Goal: Information Seeking & Learning: Learn about a topic

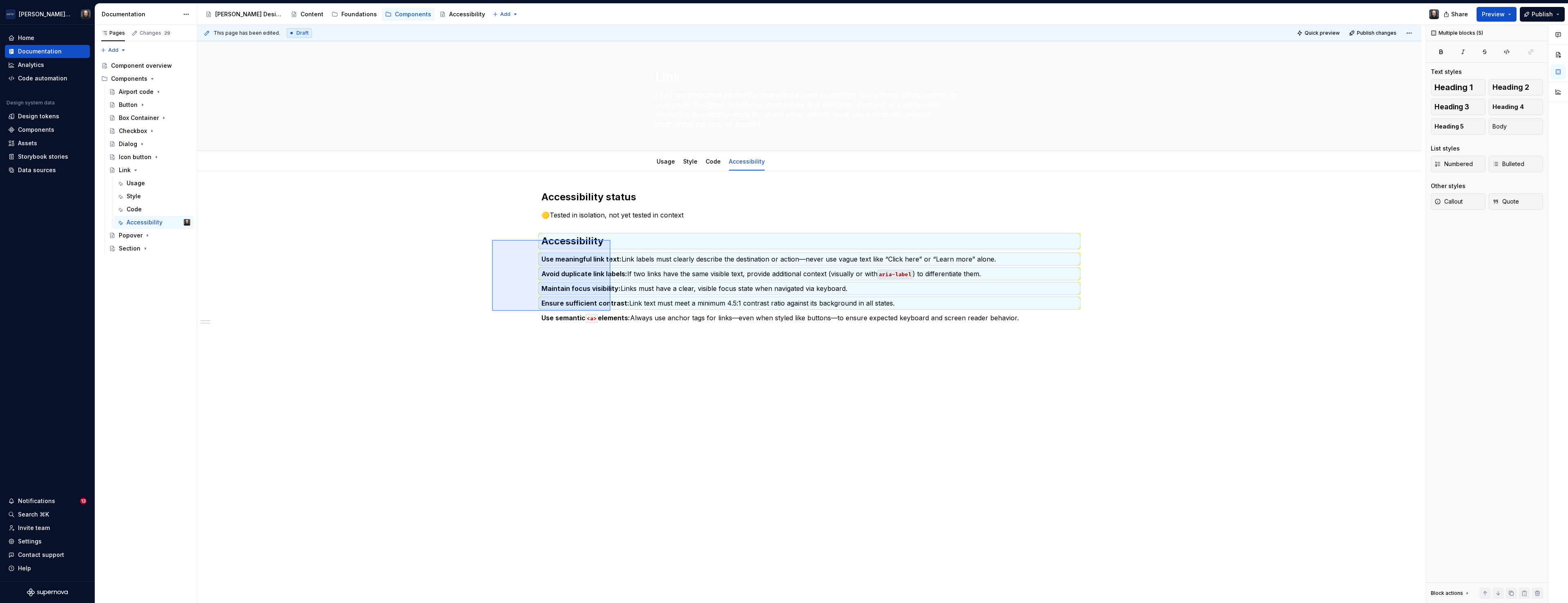
drag, startPoint x: 495, startPoint y: 242, endPoint x: 627, endPoint y: 341, distance: 165.0
click at [628, 341] on div "This page has been edited. Draft Quick preview Publish changes Link Links are d…" at bounding box center [811, 314] width 1228 height 579
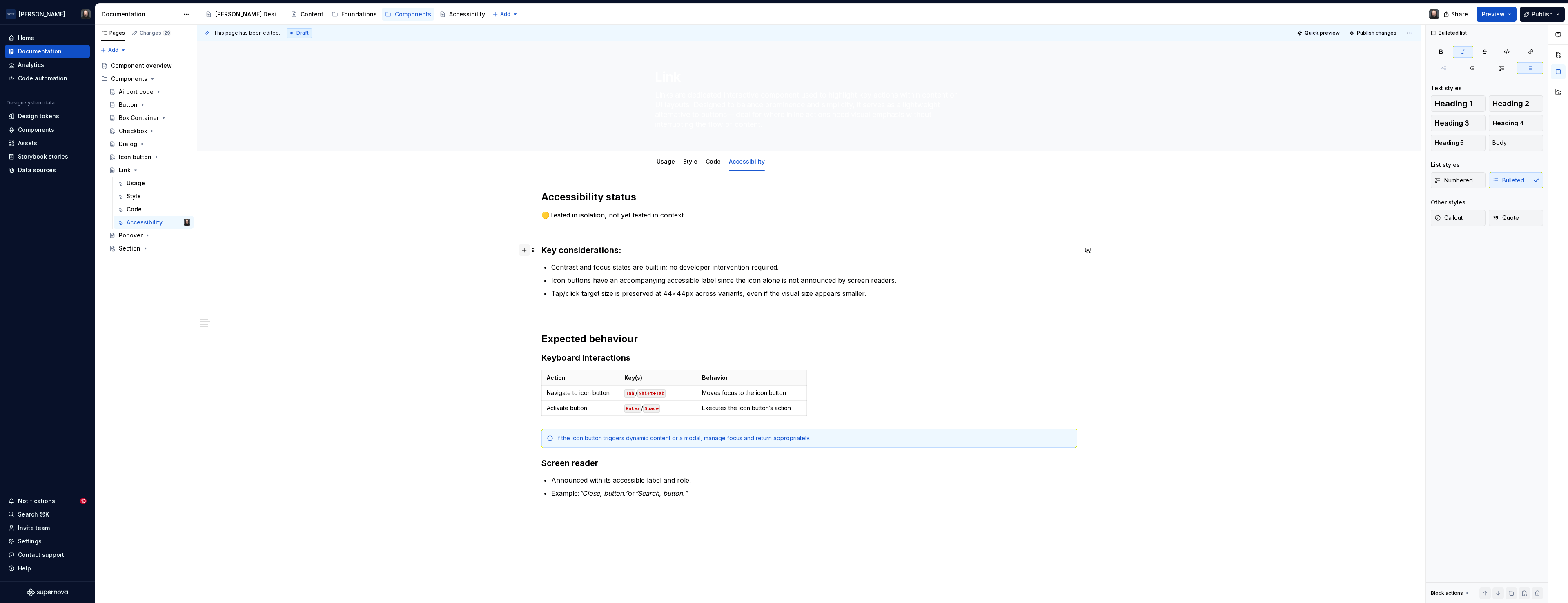
click at [528, 251] on button "button" at bounding box center [524, 250] width 12 height 12
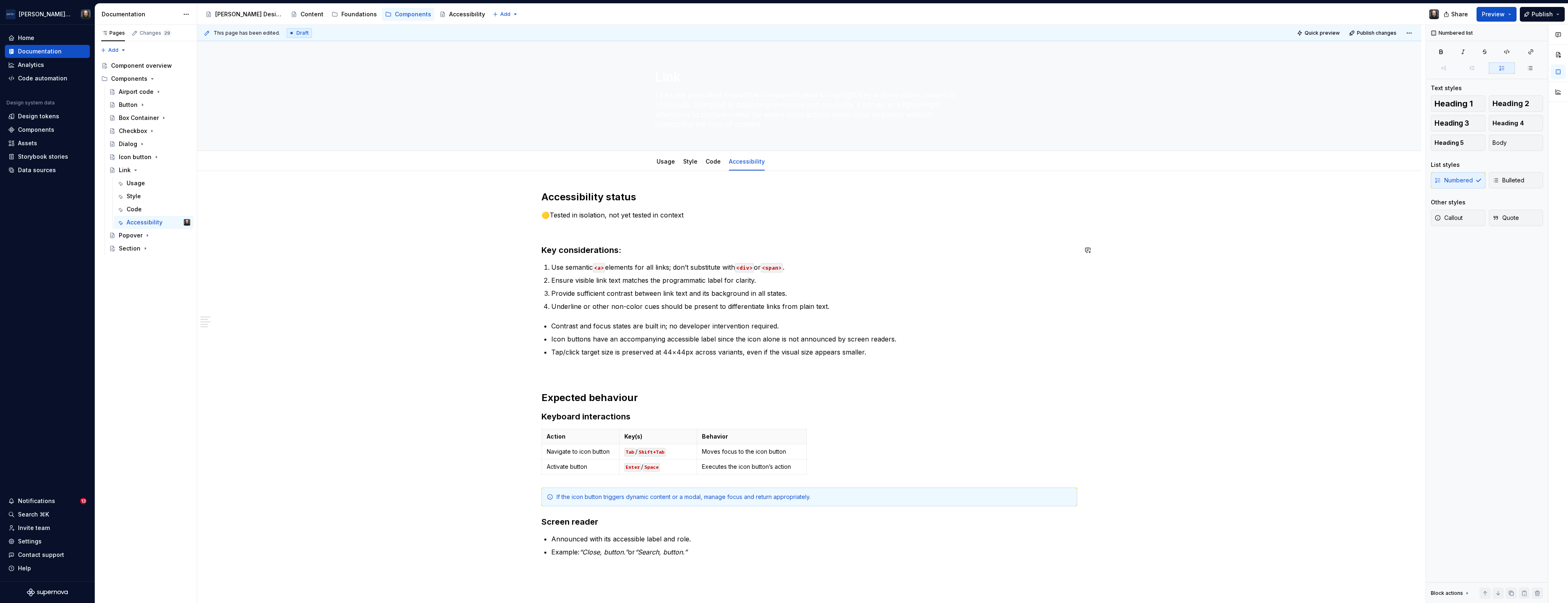
click at [565, 270] on p "Use semantic <a> elements for all links; don’t substitute with <div> or <span> ." at bounding box center [814, 267] width 526 height 10
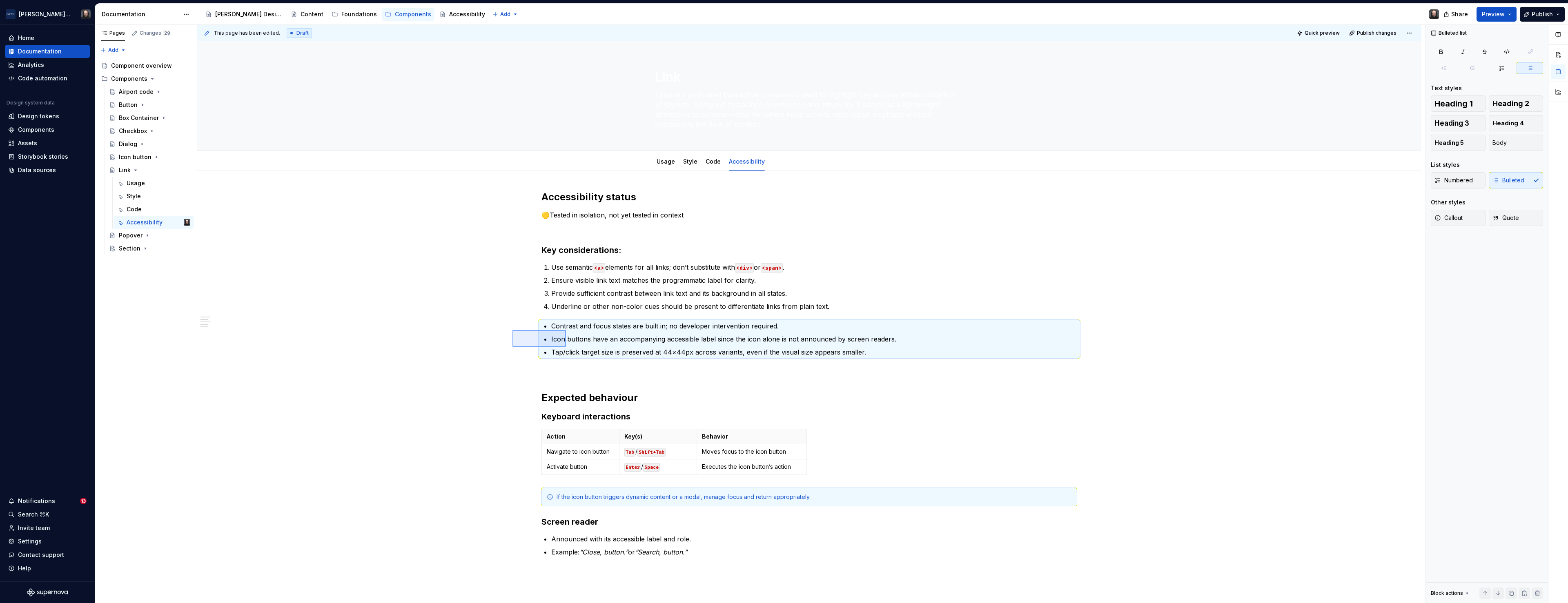
drag, startPoint x: 530, startPoint y: 340, endPoint x: 566, endPoint y: 347, distance: 36.7
click at [566, 347] on div "This page has been edited. Draft Quick preview Publish changes Link Links are d…" at bounding box center [811, 314] width 1228 height 579
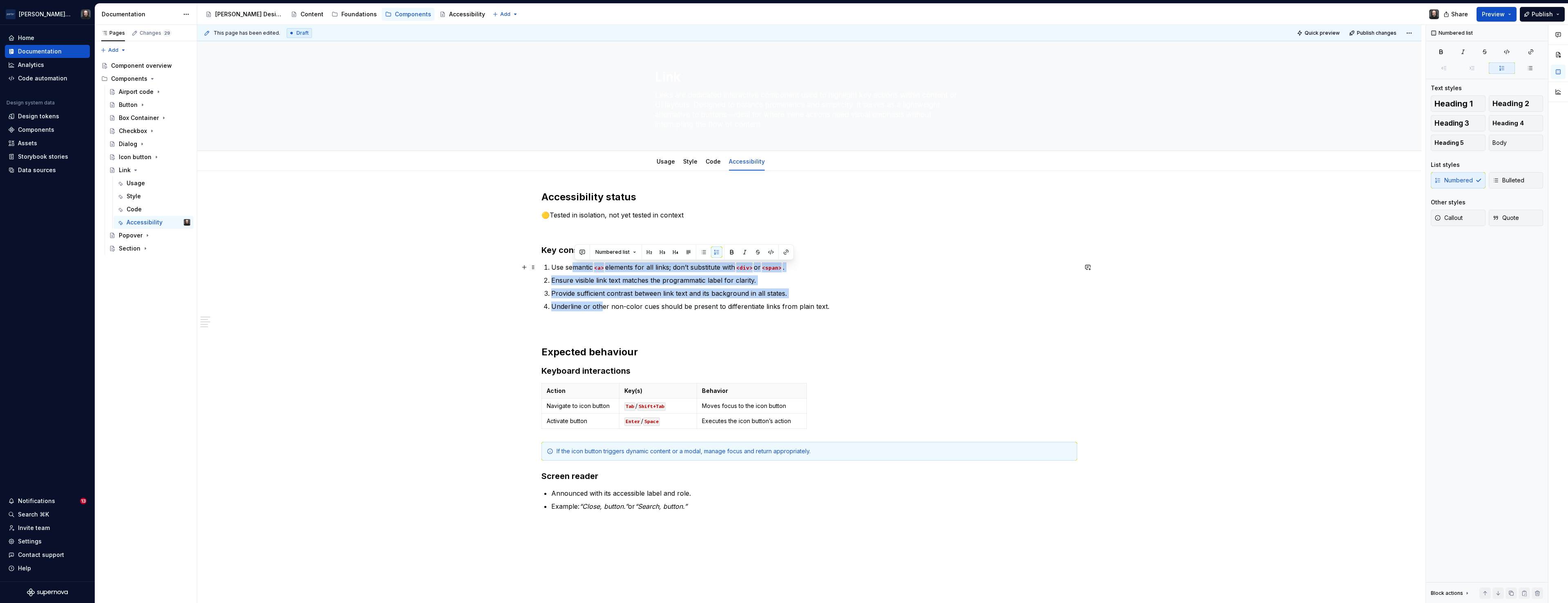
drag, startPoint x: 598, startPoint y: 300, endPoint x: 576, endPoint y: 269, distance: 38.0
click at [576, 269] on ol "Use semantic <a> elements for all links; don’t substitute with <div> or <span> …" at bounding box center [814, 287] width 526 height 49
click at [702, 253] on button "button" at bounding box center [703, 252] width 12 height 12
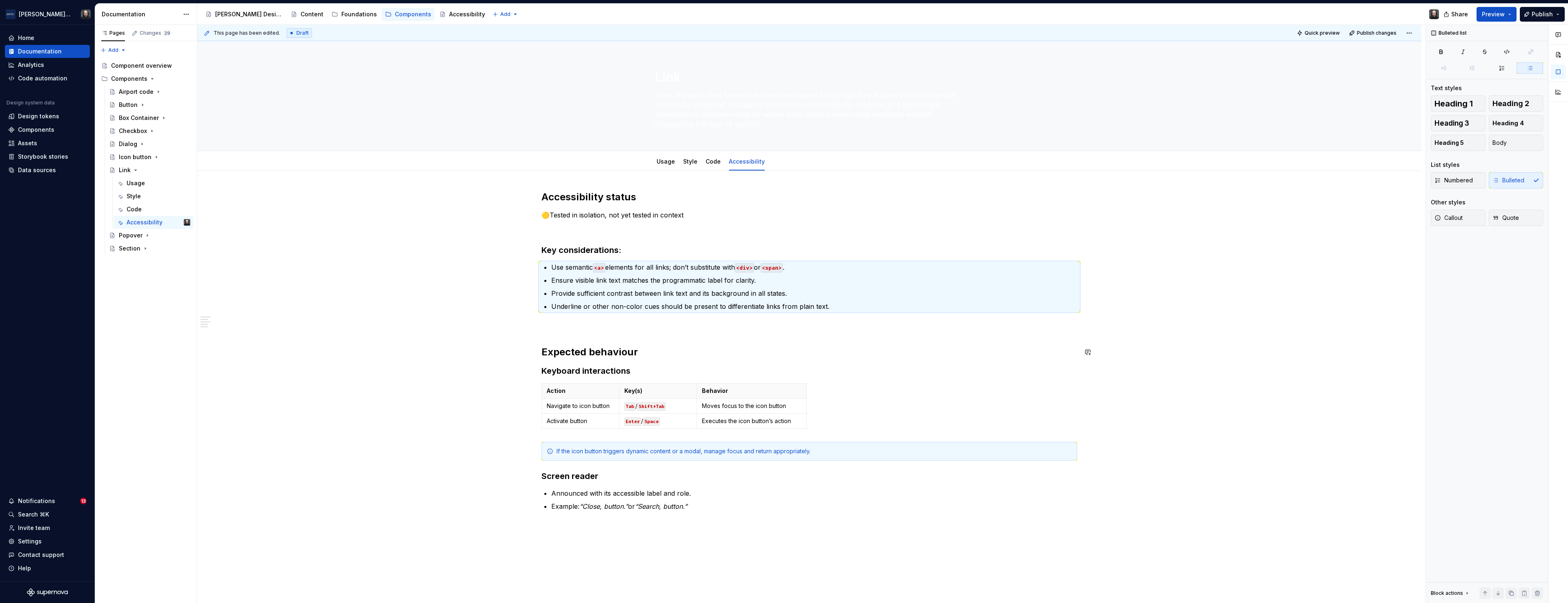
click at [438, 363] on div "Accessibility status 🟡Tested in isolation, not yet tested in context Key consid…" at bounding box center [809, 436] width 1224 height 531
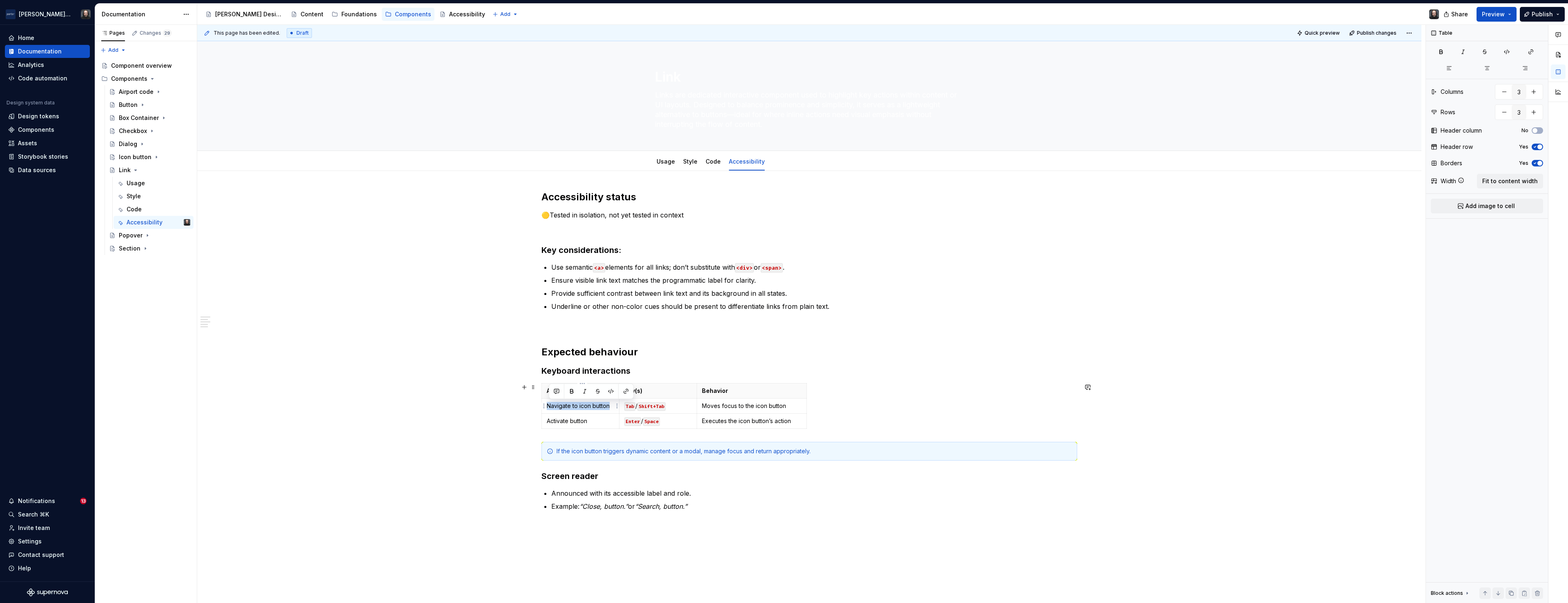
drag, startPoint x: 611, startPoint y: 407, endPoint x: 550, endPoint y: 408, distance: 61.0
click at [550, 408] on p "Navigate to icon button" at bounding box center [580, 406] width 68 height 8
type textarea "*"
drag, startPoint x: 747, startPoint y: 406, endPoint x: 786, endPoint y: 406, distance: 39.0
click at [786, 406] on p "Moves focus to the icon button" at bounding box center [752, 406] width 100 height 8
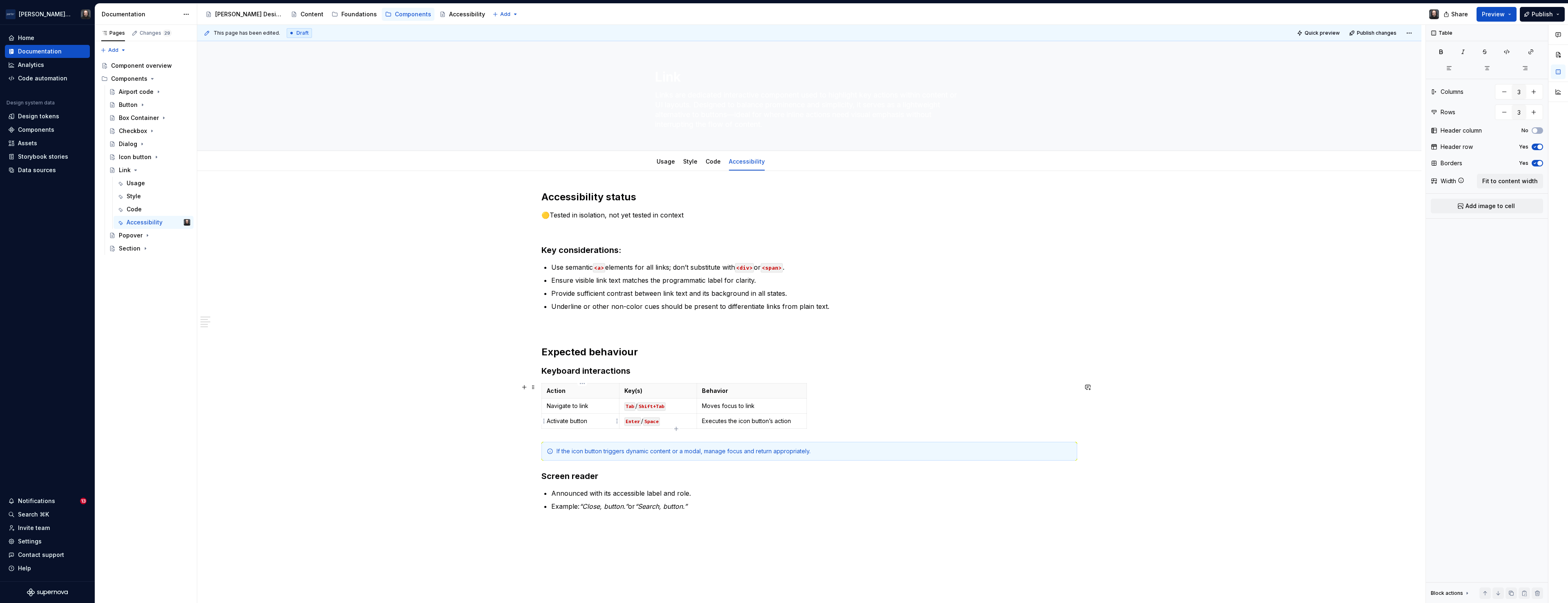
click at [583, 422] on p "Activate button" at bounding box center [580, 421] width 68 height 8
click at [669, 424] on p "Enter / Space" at bounding box center [658, 421] width 68 height 8
drag, startPoint x: 794, startPoint y: 422, endPoint x: 707, endPoint y: 422, distance: 87.0
click at [707, 422] on p "Executes the icon button’s action" at bounding box center [752, 421] width 100 height 8
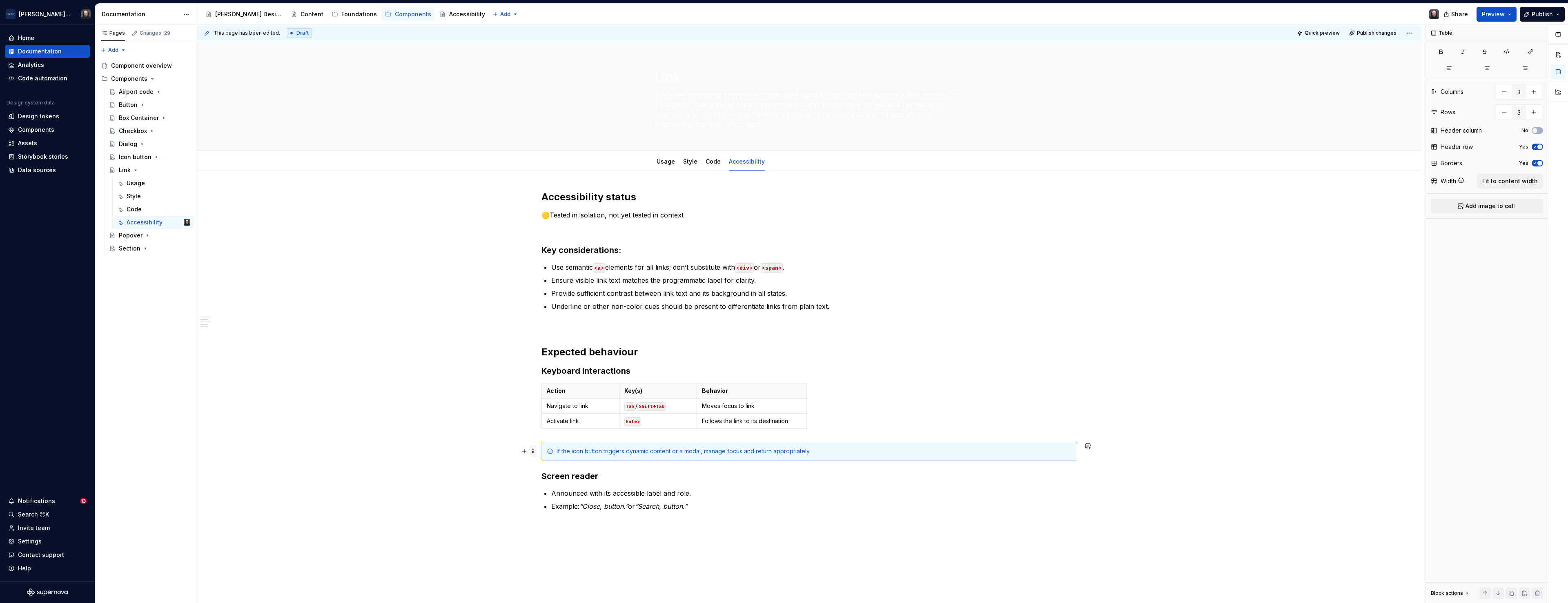
click at [534, 451] on span at bounding box center [533, 451] width 7 height 12
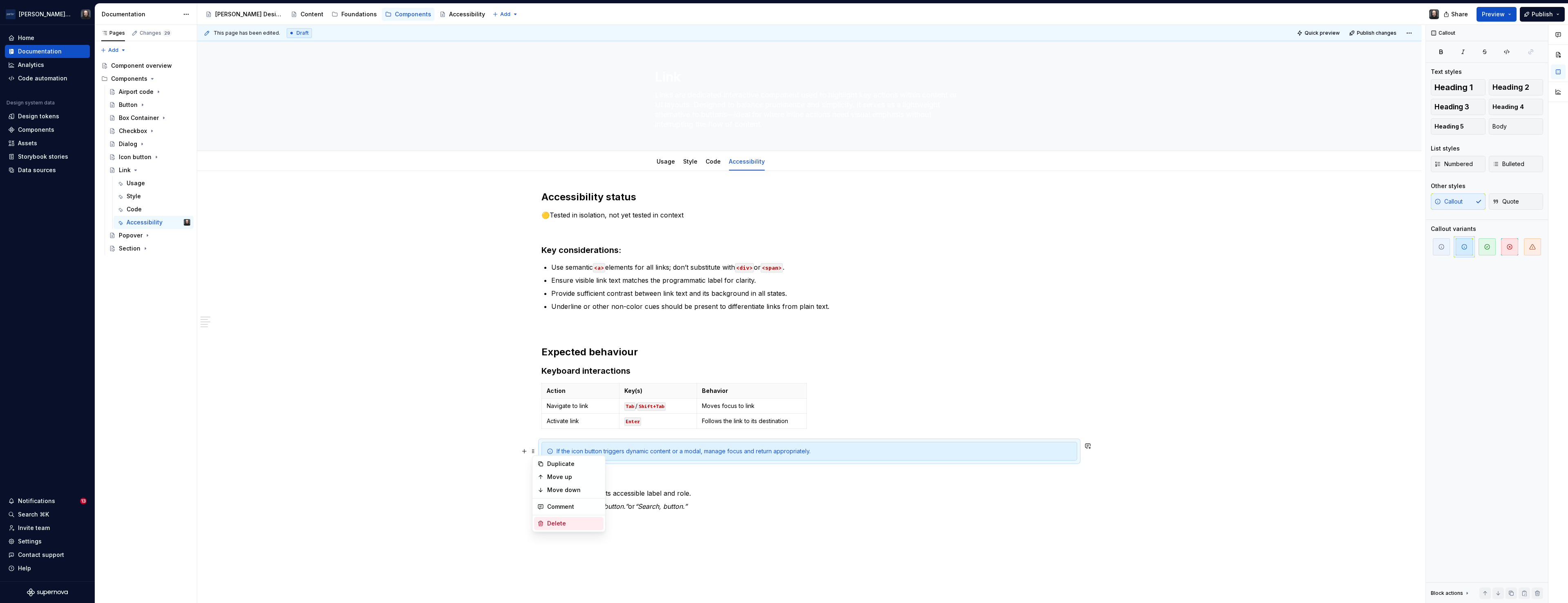
click at [569, 526] on div "Delete" at bounding box center [573, 523] width 53 height 8
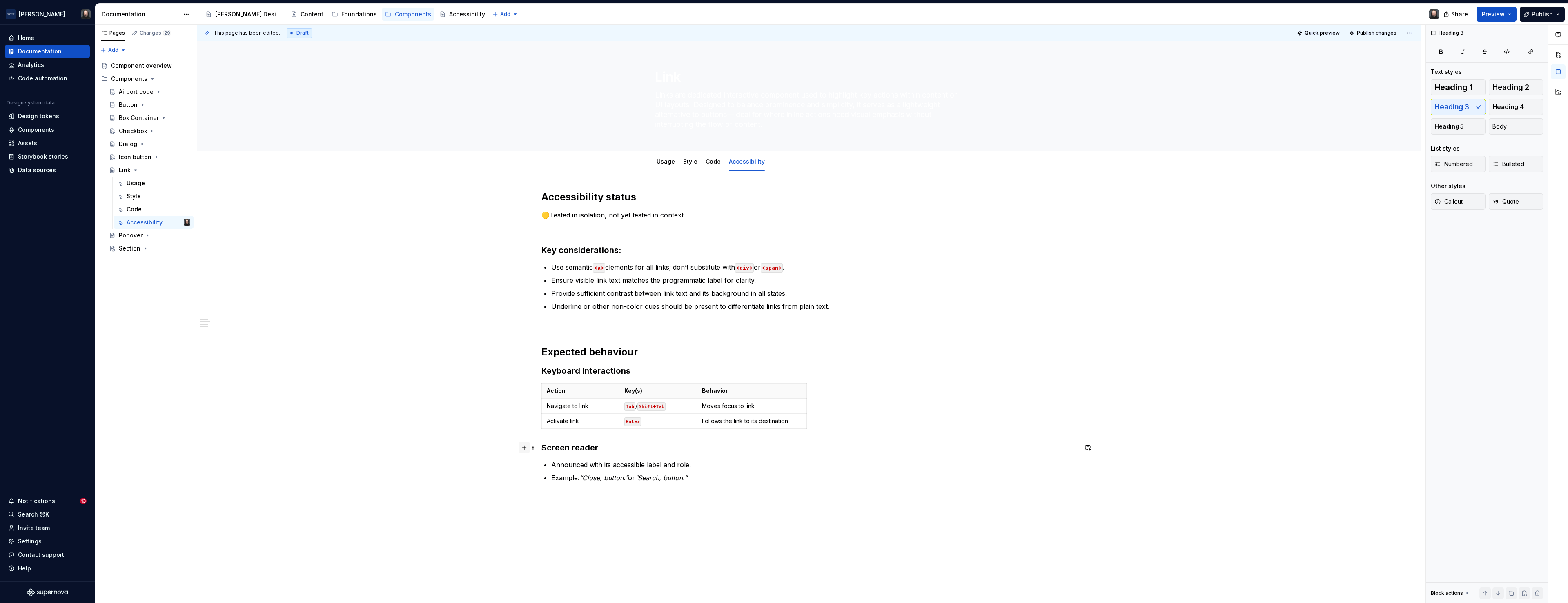
click at [527, 448] on button "button" at bounding box center [524, 448] width 12 height 12
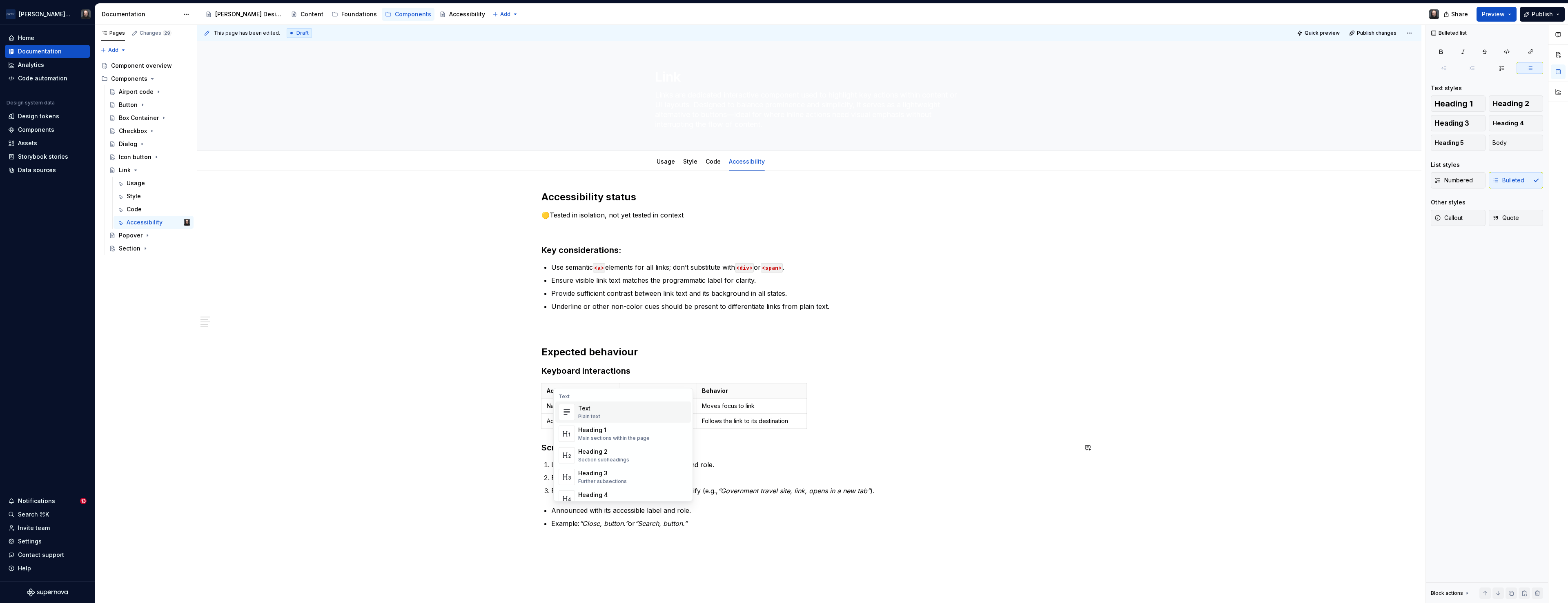
scroll to position [41, 0]
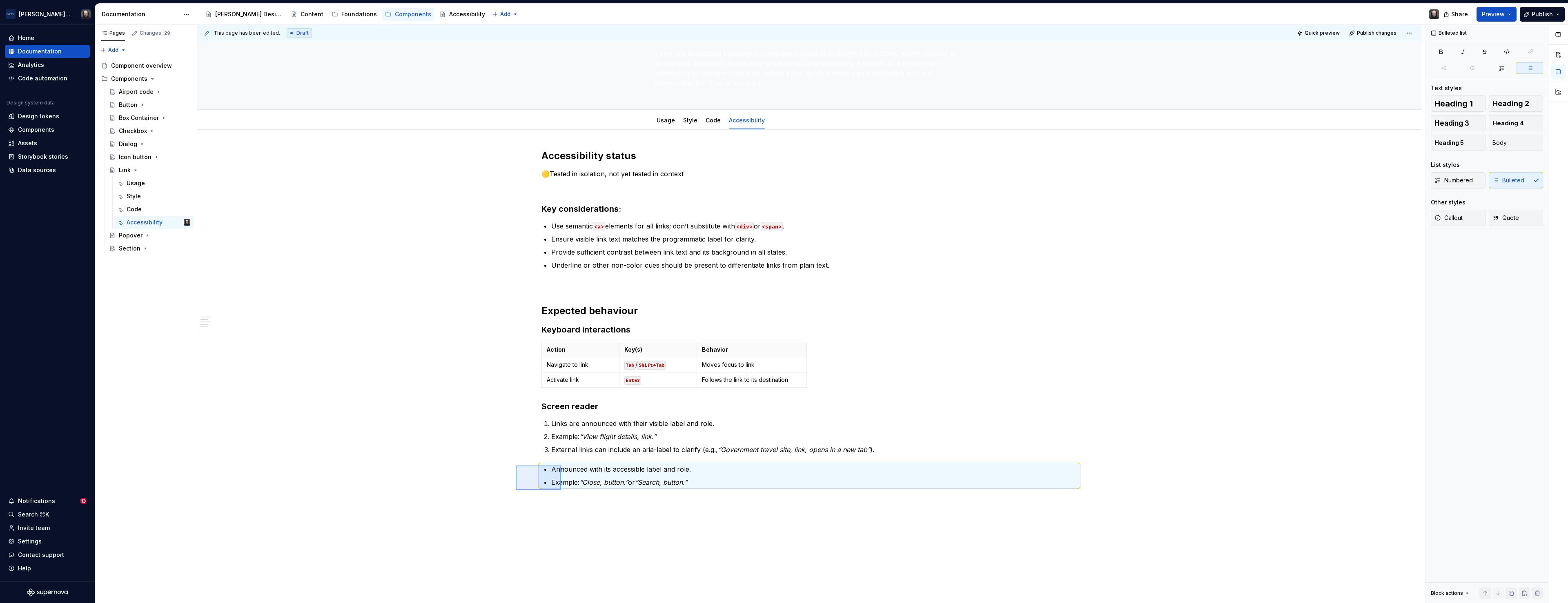
drag, startPoint x: 550, startPoint y: 487, endPoint x: 561, endPoint y: 490, distance: 11.4
click at [561, 490] on div "This page has been edited. Draft Quick preview Publish changes Link Links are d…" at bounding box center [811, 314] width 1228 height 579
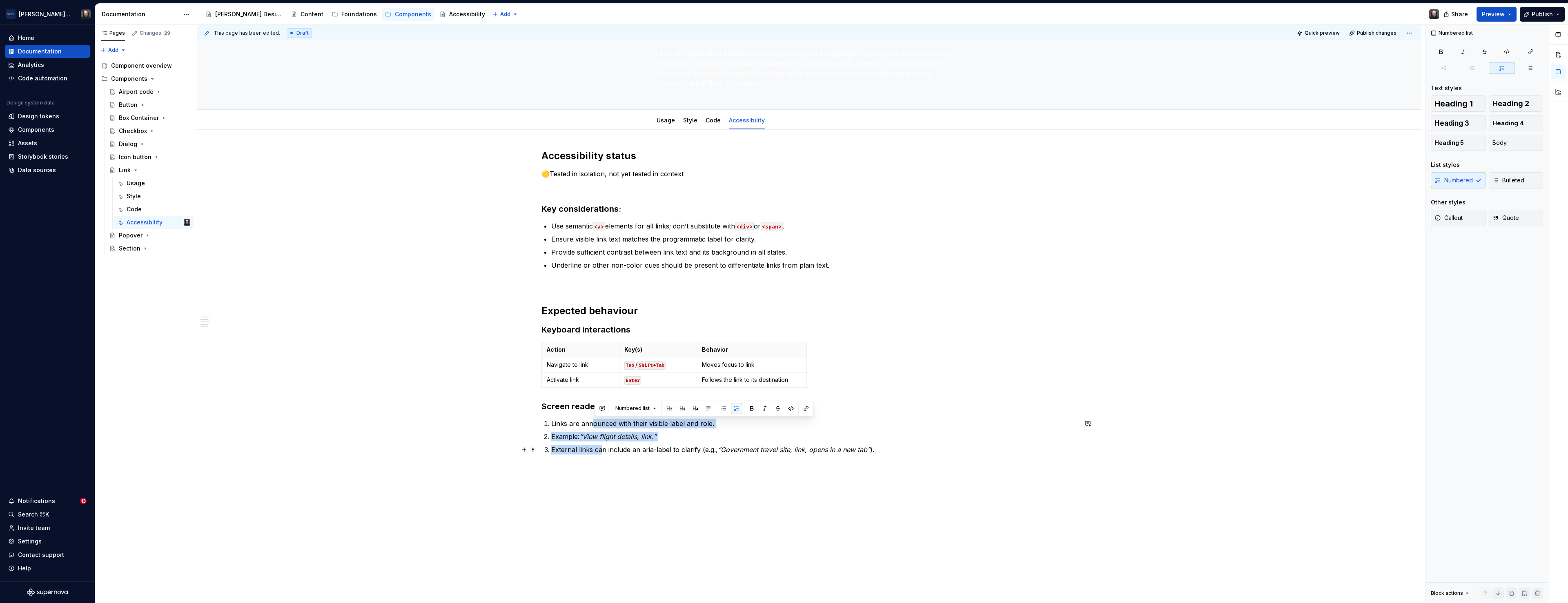
drag, startPoint x: 598, startPoint y: 435, endPoint x: 602, endPoint y: 448, distance: 13.6
click at [602, 448] on ol "Links are announced with their visible label and role. Example: “View flight de…" at bounding box center [814, 436] width 526 height 36
click at [721, 409] on button "button" at bounding box center [723, 408] width 12 height 12
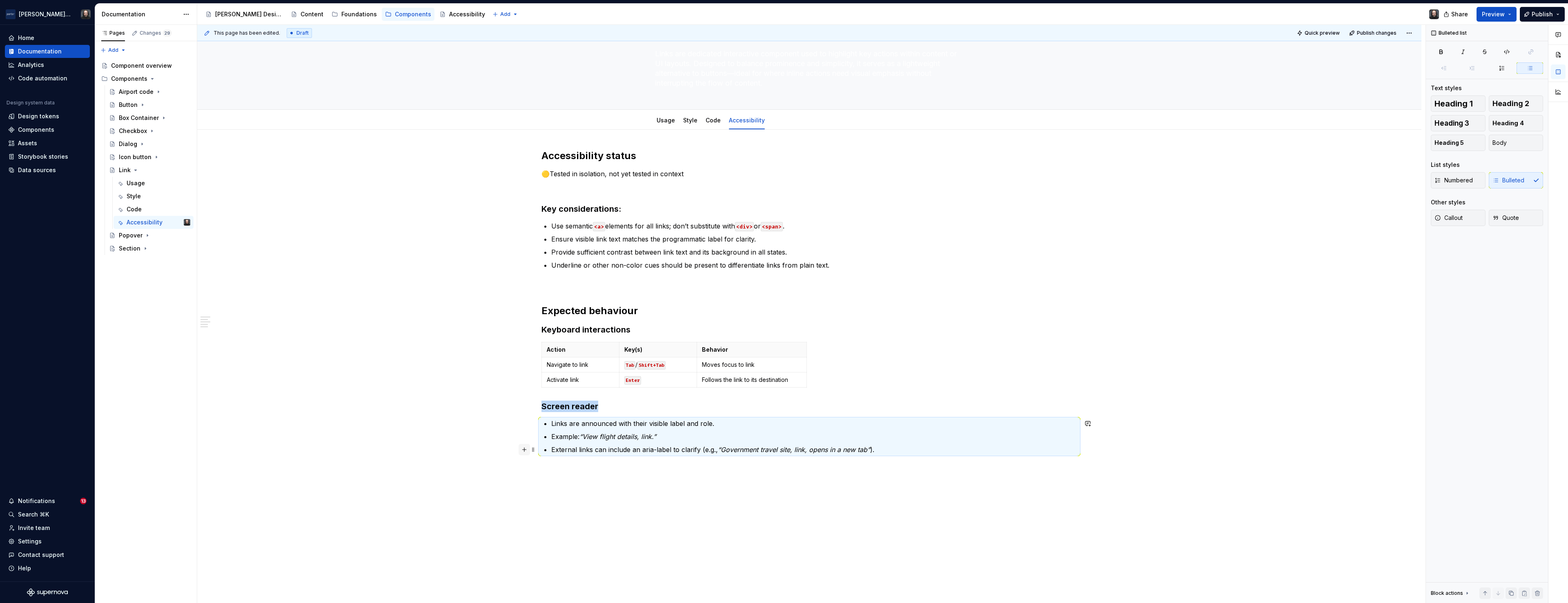
click at [524, 451] on button "button" at bounding box center [524, 450] width 12 height 12
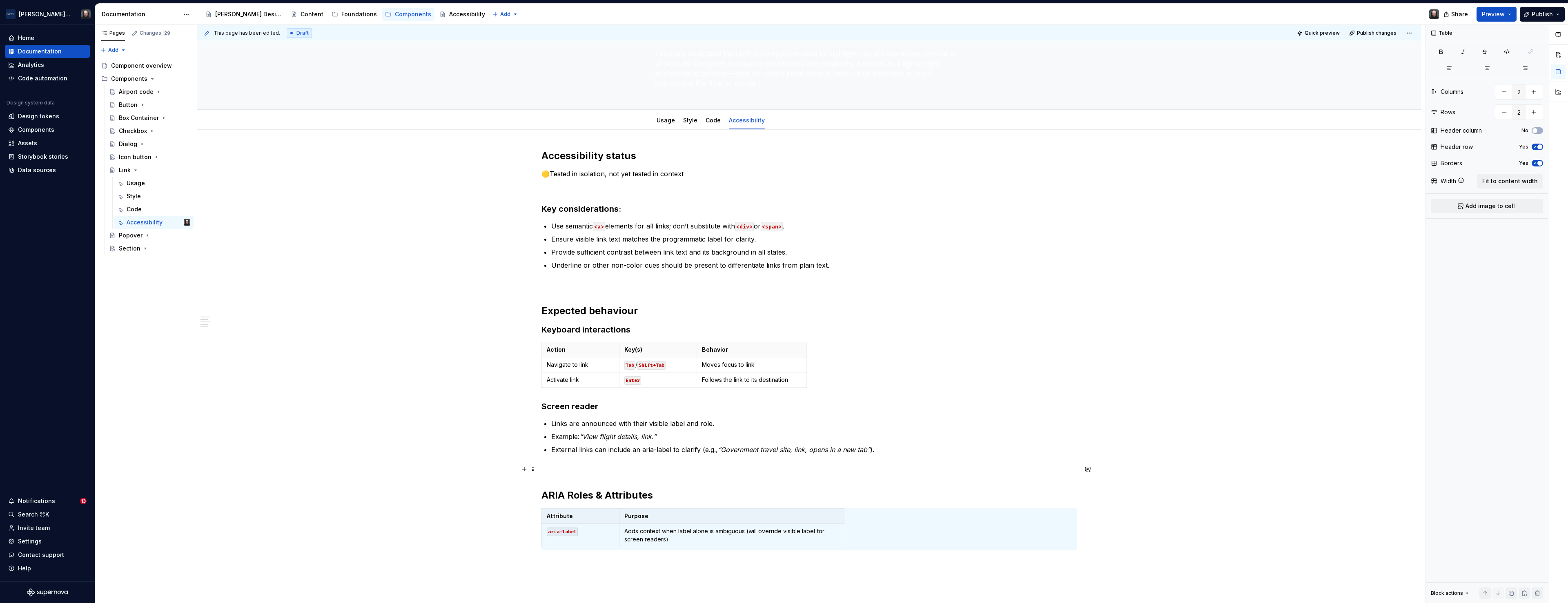
scroll to position [141, 0]
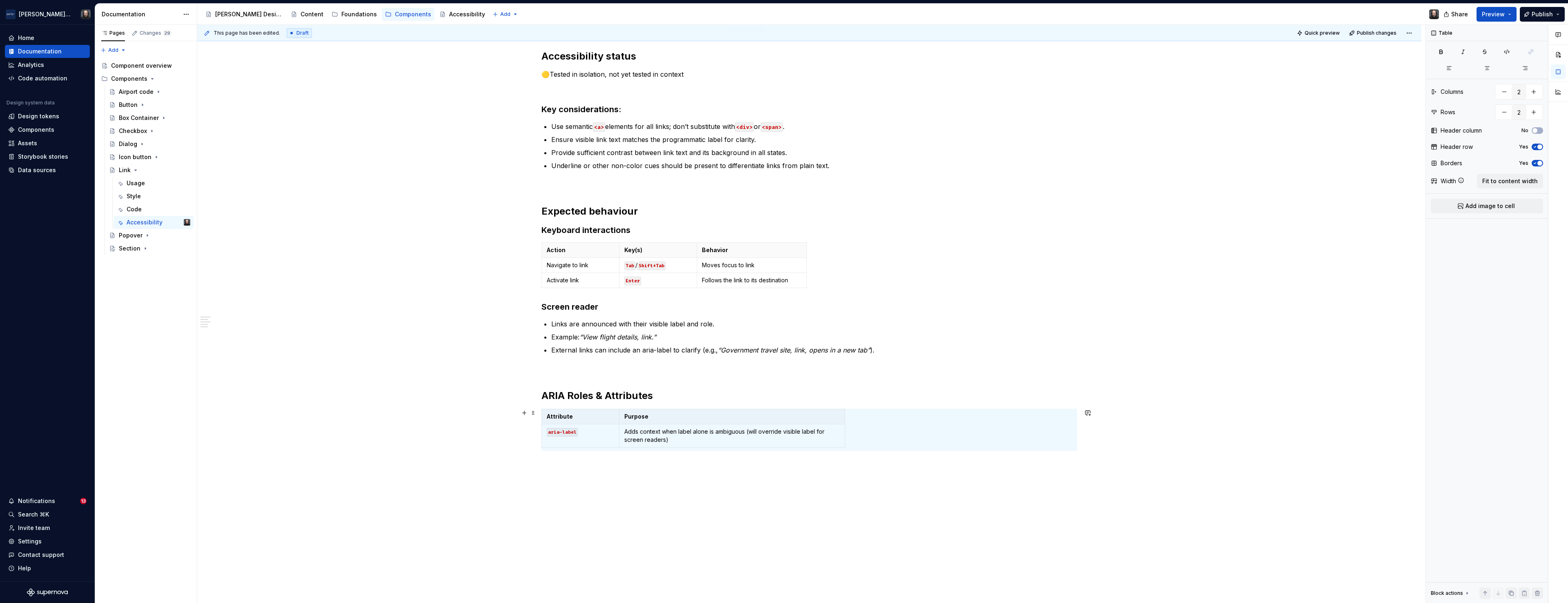
click at [1234, 430] on div "Accessibility status 🟡Tested in isolation, not yet tested in context Key consid…" at bounding box center [809, 336] width 1224 height 612
drag, startPoint x: 461, startPoint y: 402, endPoint x: 463, endPoint y: 388, distance: 14.1
click at [461, 402] on div "Accessibility status 🟡Tested in isolation, not yet tested in context Key consid…" at bounding box center [809, 336] width 1224 height 612
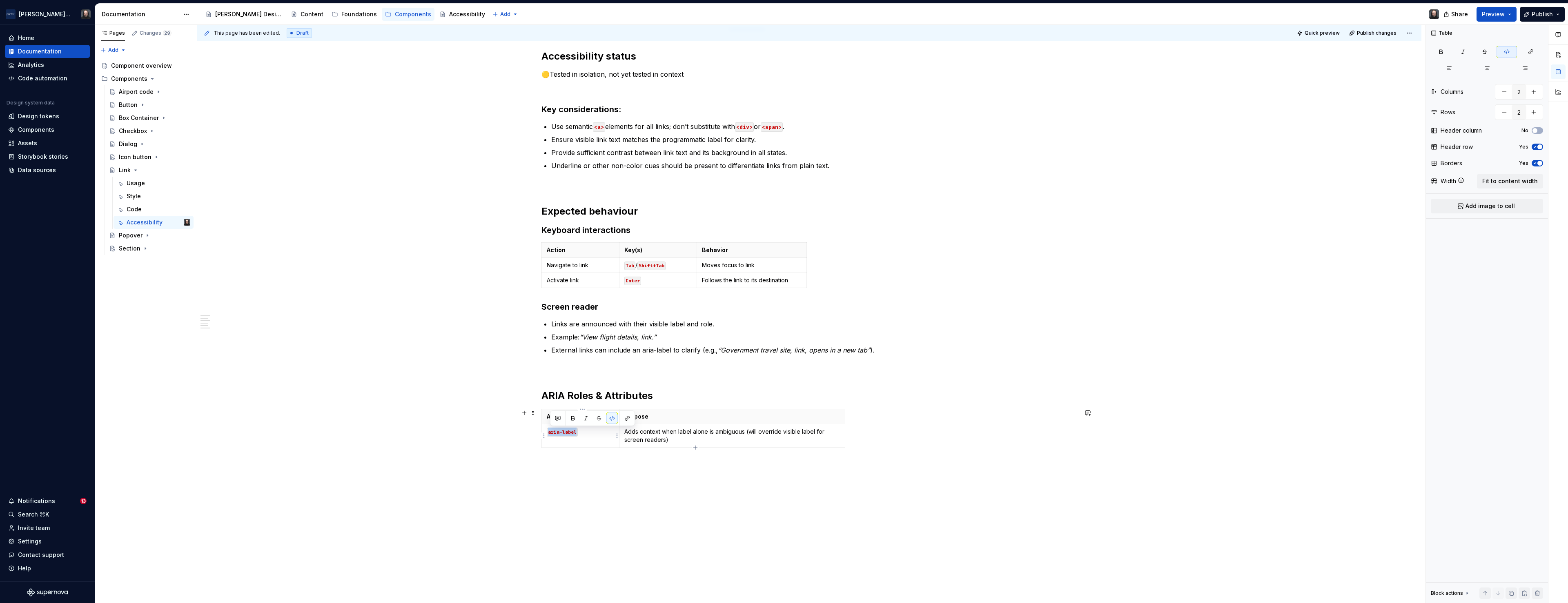
drag, startPoint x: 576, startPoint y: 433, endPoint x: 551, endPoint y: 434, distance: 25.0
click at [551, 434] on code "aria-label" at bounding box center [562, 433] width 31 height 9
type textarea "*"
drag, startPoint x: 669, startPoint y: 439, endPoint x: 626, endPoint y: 433, distance: 43.4
click at [626, 433] on p "Adds context when label alone is ambiguous (will override visible label for scr…" at bounding box center [732, 436] width 215 height 16
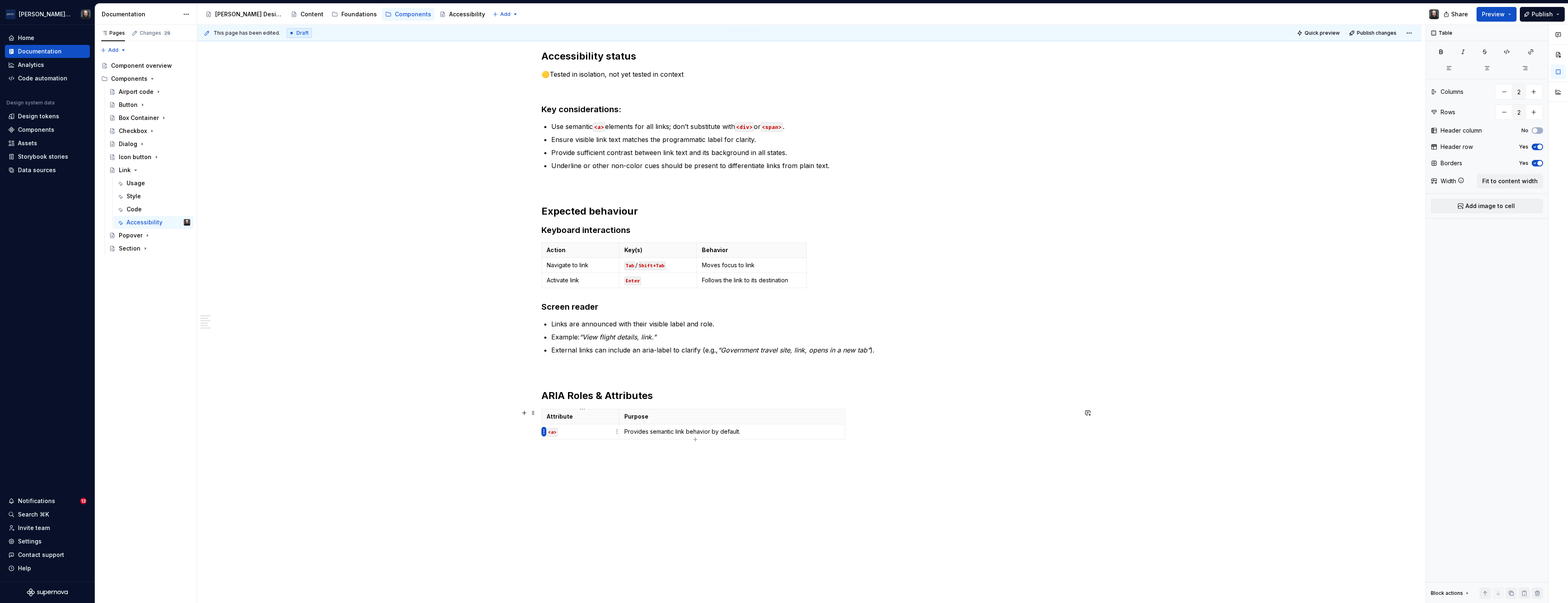
click at [544, 432] on html "Porter Airlines Home Documentation Analytics Code automation Design system data…" at bounding box center [784, 301] width 1568 height 603
click at [578, 462] on div "Add row after" at bounding box center [583, 459] width 53 height 8
click at [696, 456] on icon "button" at bounding box center [695, 455] width 7 height 7
type input "4"
drag, startPoint x: 571, startPoint y: 431, endPoint x: 548, endPoint y: 434, distance: 23.2
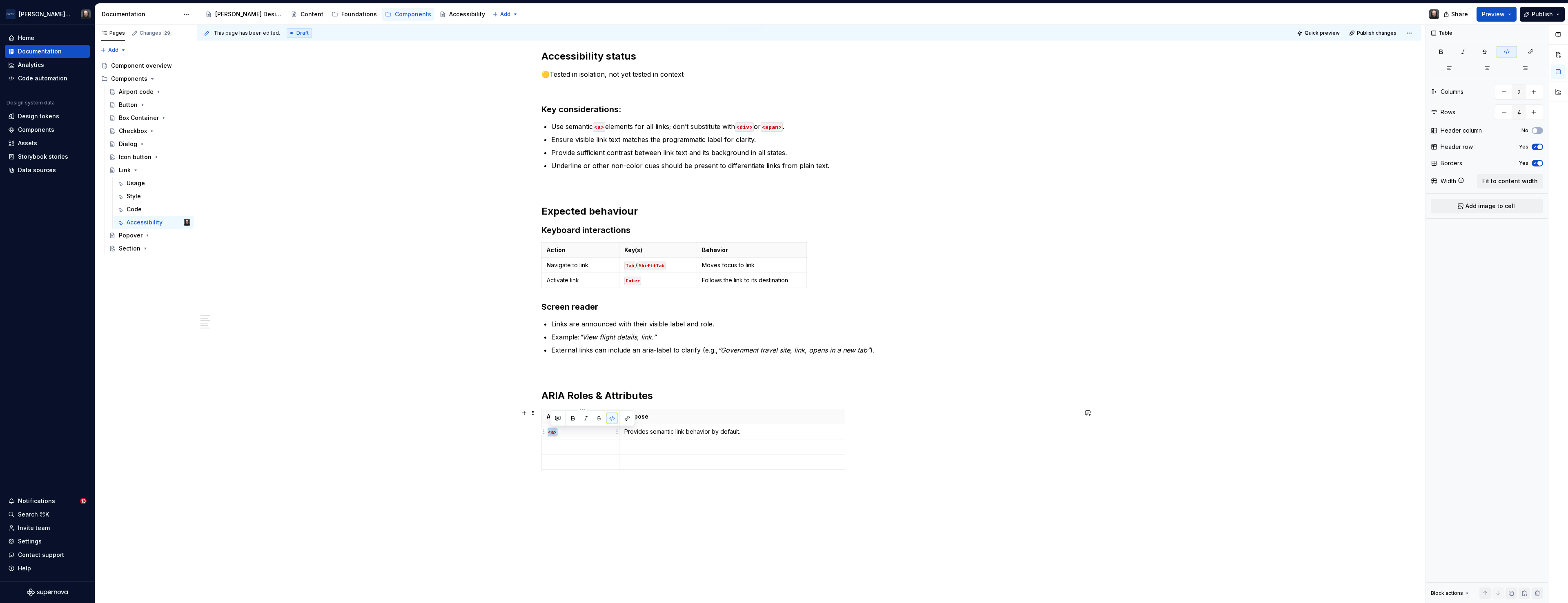
click at [548, 434] on td "<a>" at bounding box center [580, 432] width 77 height 15
copy code "<a>"
click at [559, 450] on p at bounding box center [580, 447] width 68 height 8
click at [560, 463] on p at bounding box center [580, 462] width 68 height 8
click at [556, 448] on code "<a>" at bounding box center [552, 448] width 11 height 9
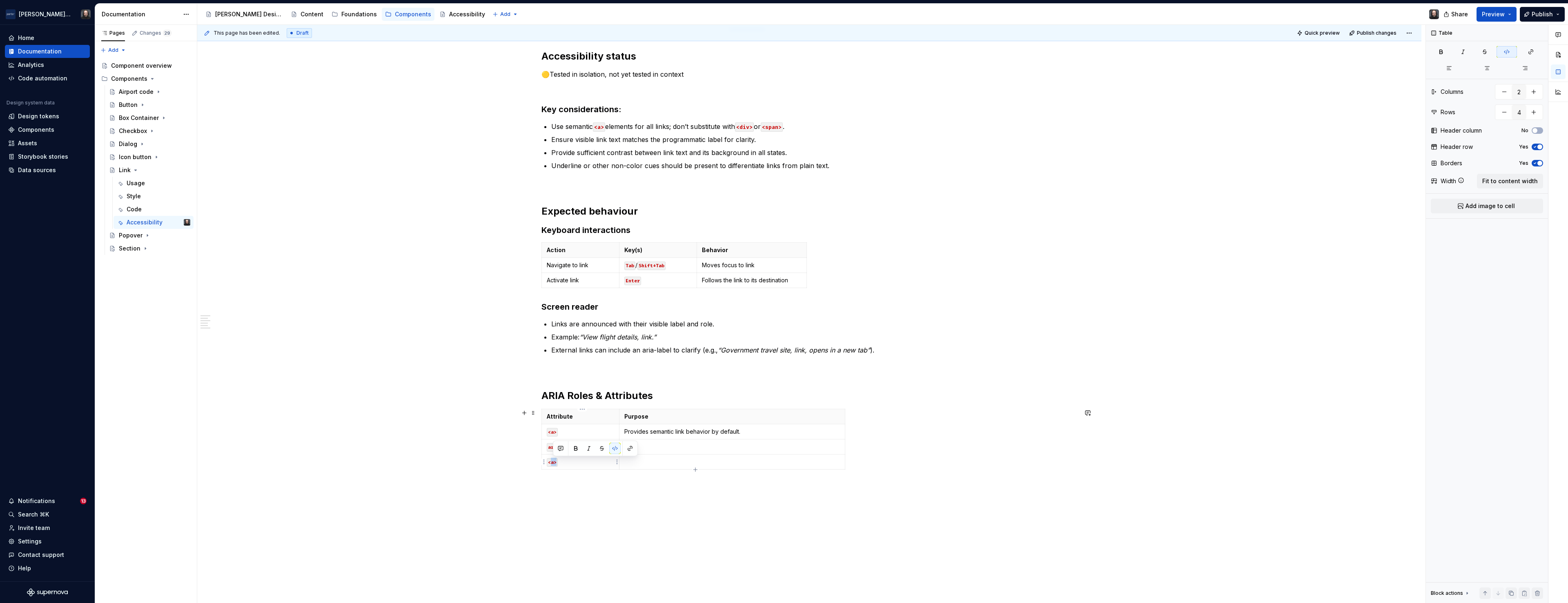
click at [554, 463] on code "<a>" at bounding box center [552, 462] width 11 height 9
click at [553, 463] on code "<a>" at bounding box center [552, 462] width 11 height 9
drag, startPoint x: 558, startPoint y: 462, endPoint x: 550, endPoint y: 463, distance: 8.1
click at [550, 463] on code "<a>" at bounding box center [552, 462] width 11 height 9
click at [654, 466] on td at bounding box center [732, 466] width 226 height 23
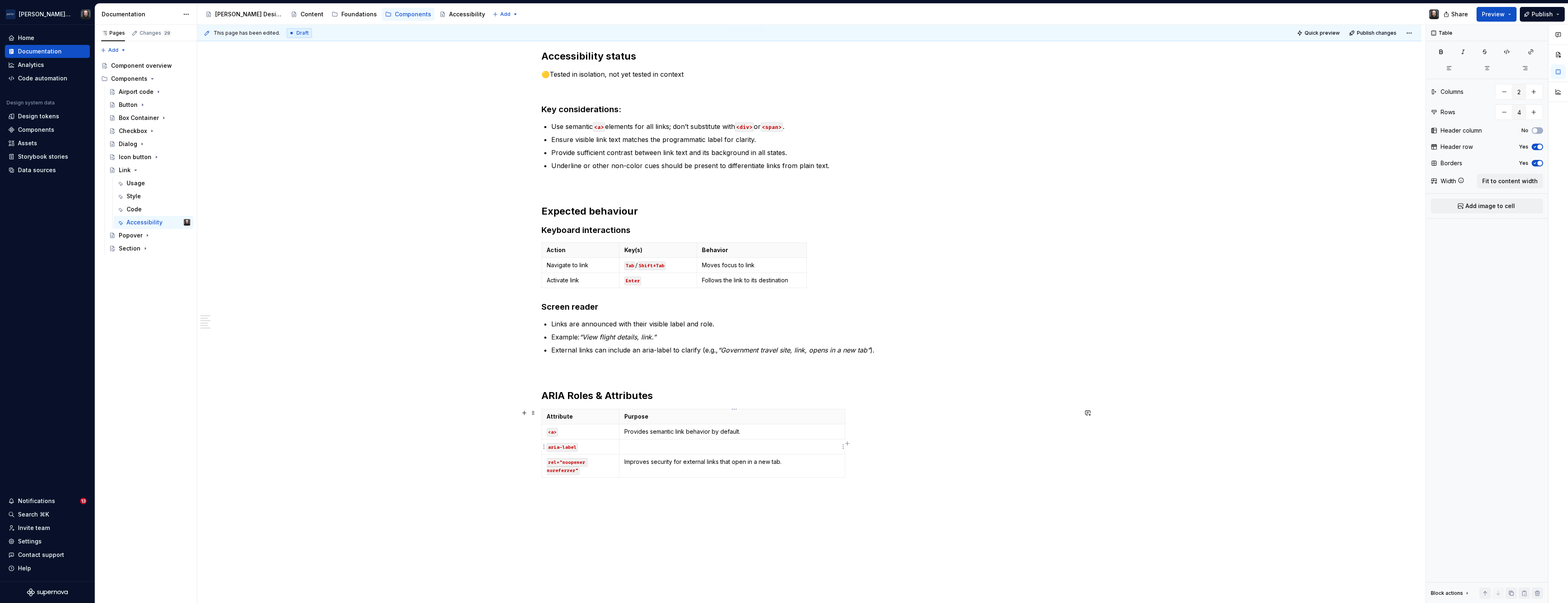
click at [671, 448] on p at bounding box center [732, 447] width 215 height 8
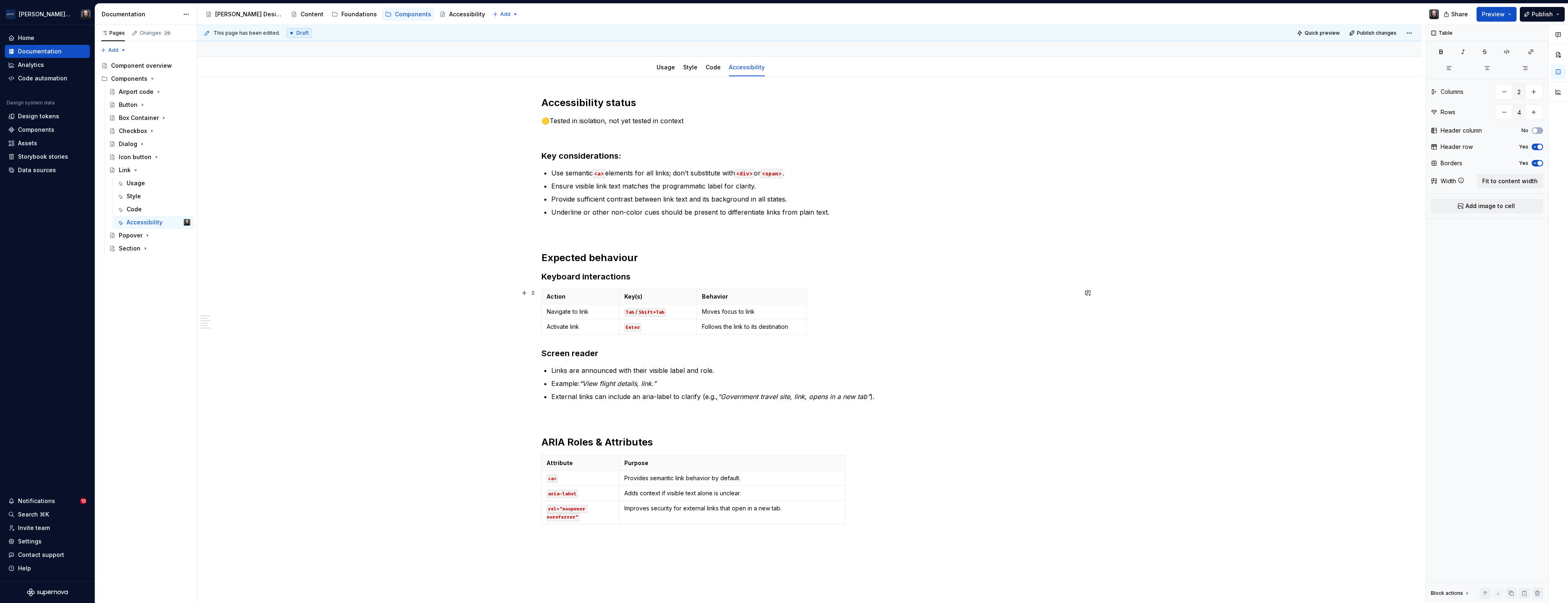
scroll to position [0, 0]
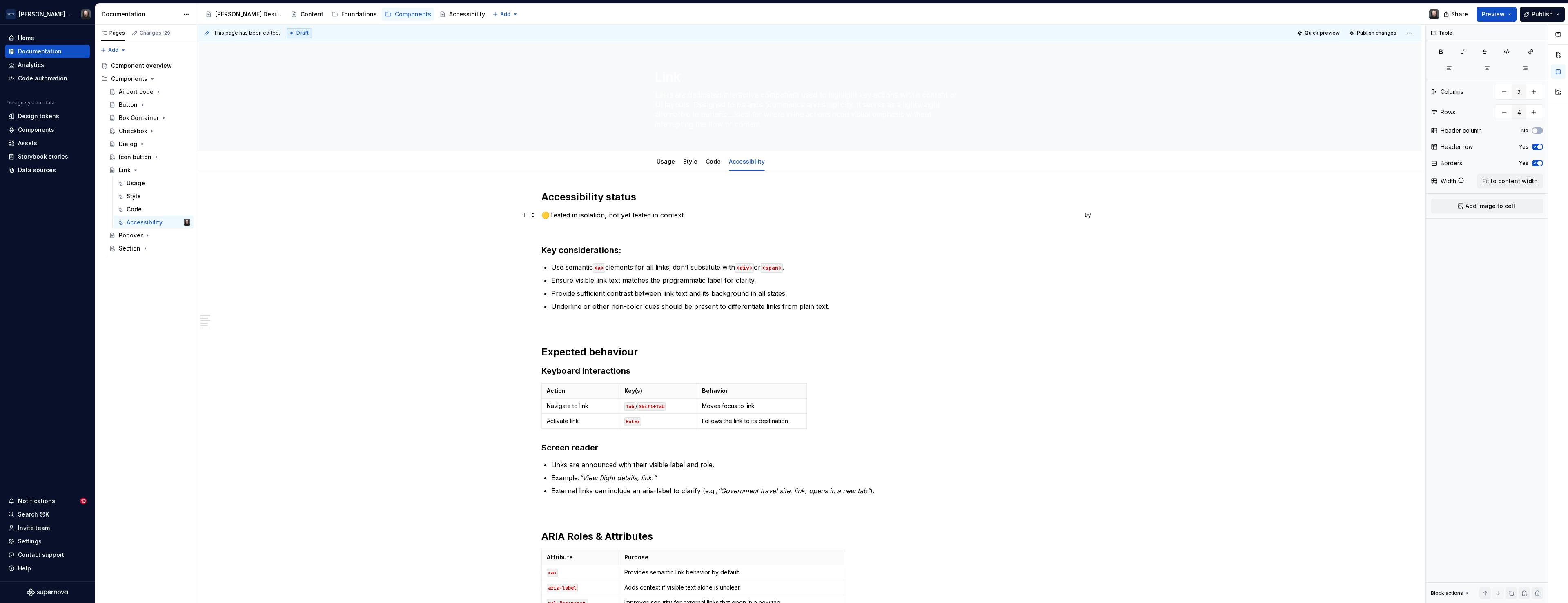
click at [553, 215] on p "🟡Tested in isolation, not yet tested in context" at bounding box center [810, 215] width 536 height 10
click at [424, 293] on div "Accessibility status 🟡 Tested in isolation, not yet tested in context Key consi…" at bounding box center [809, 492] width 1224 height 642
click at [1217, 396] on div "This page has been edited. Draft Quick preview Publish changes Link Links are d…" at bounding box center [811, 314] width 1228 height 579
type textarea "*"
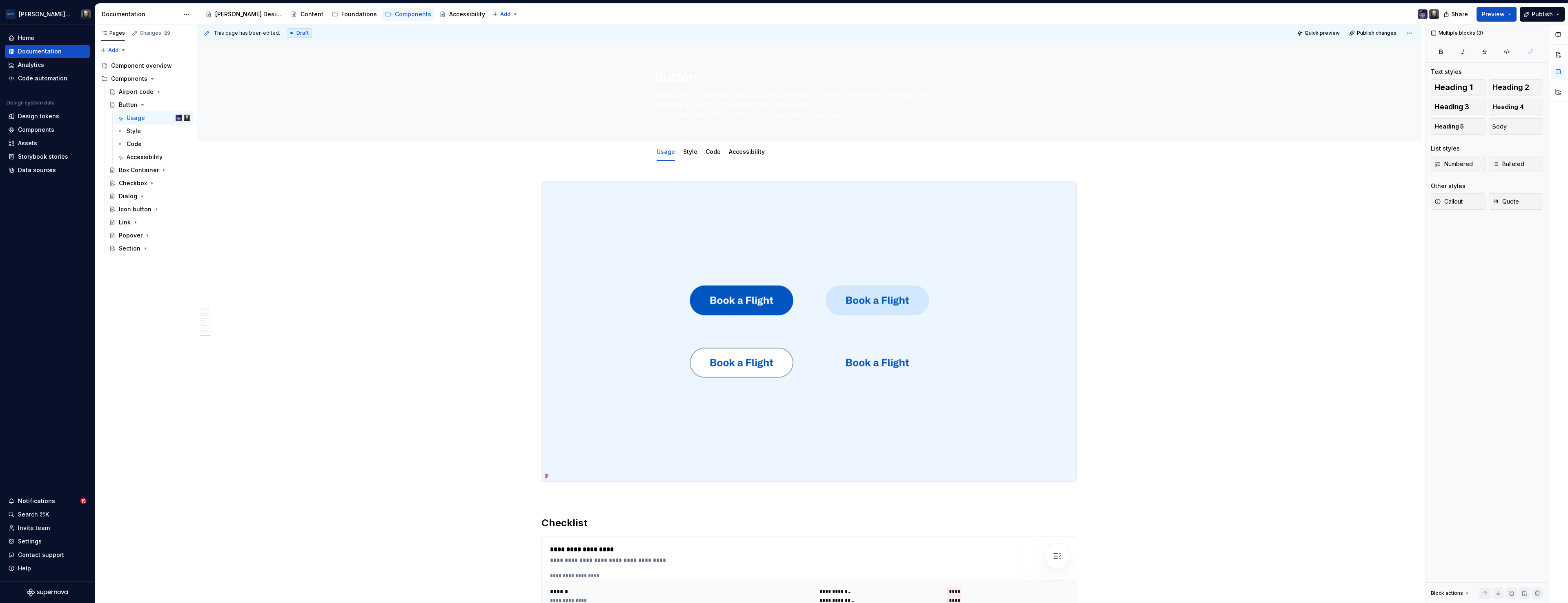
scroll to position [1526, 0]
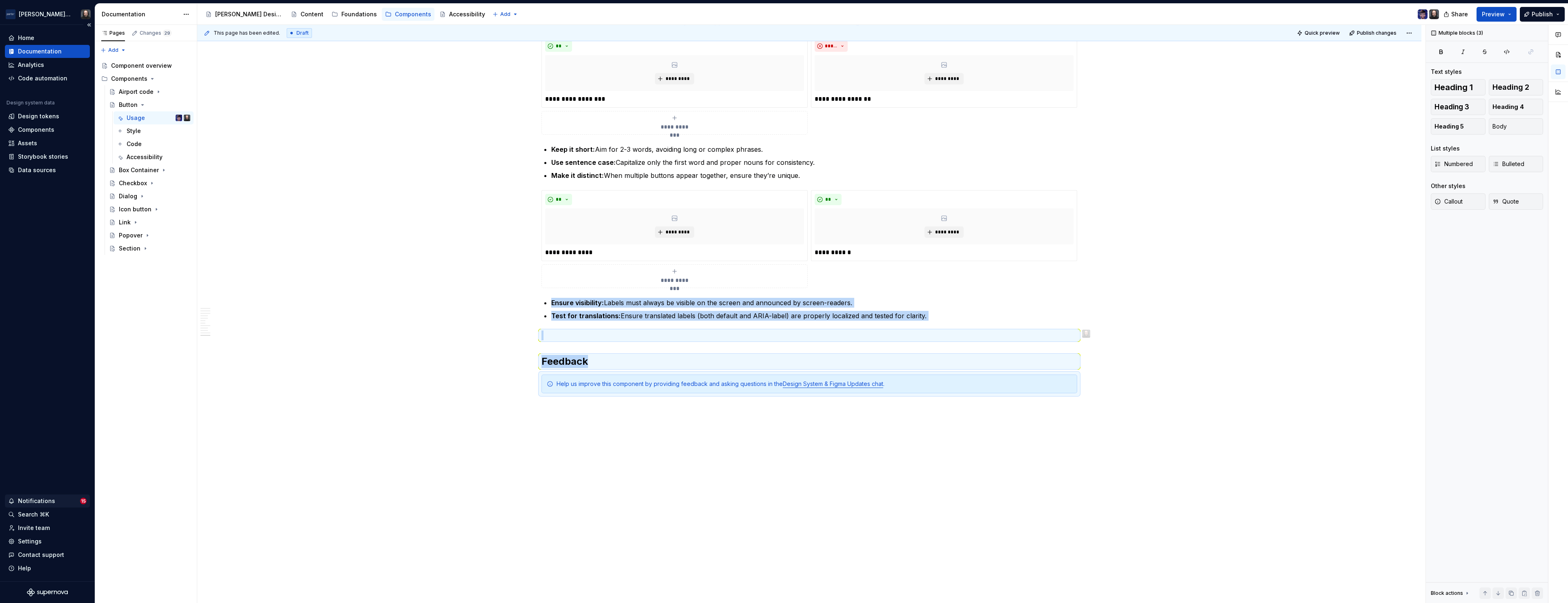
click at [34, 501] on div "Notifications" at bounding box center [37, 501] width 37 height 8
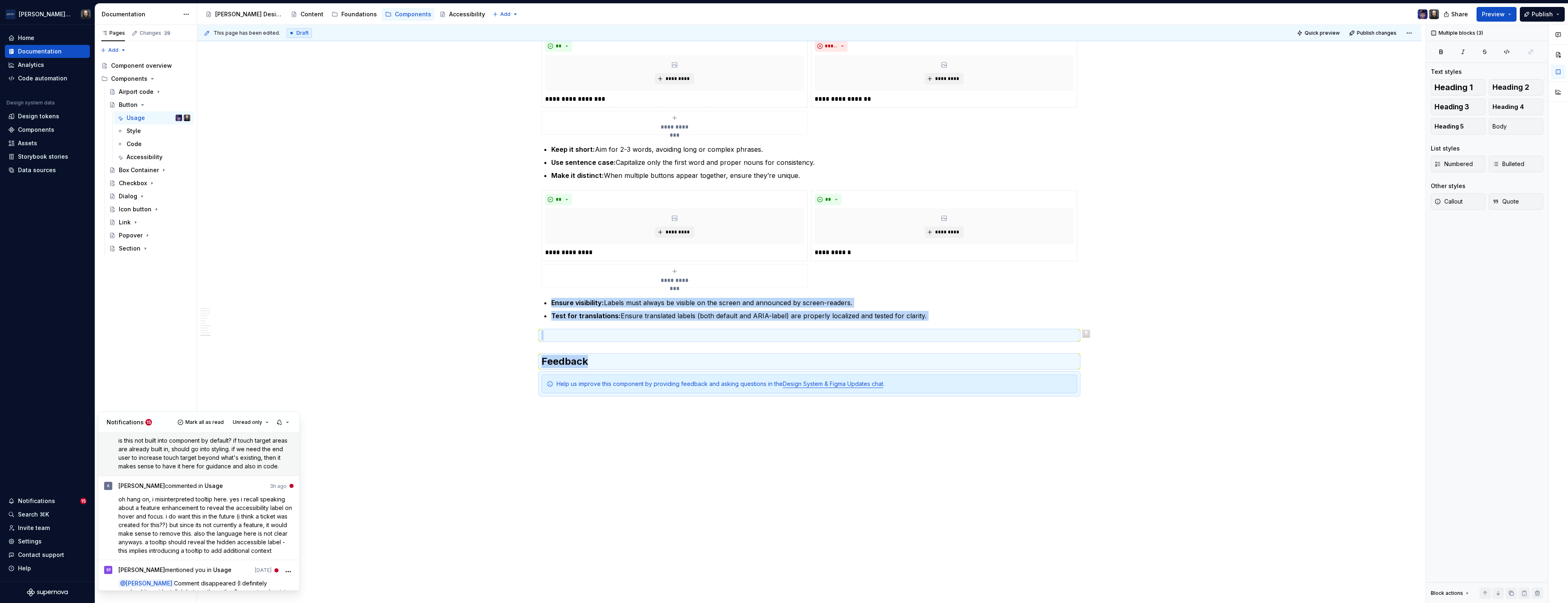
scroll to position [26, 0]
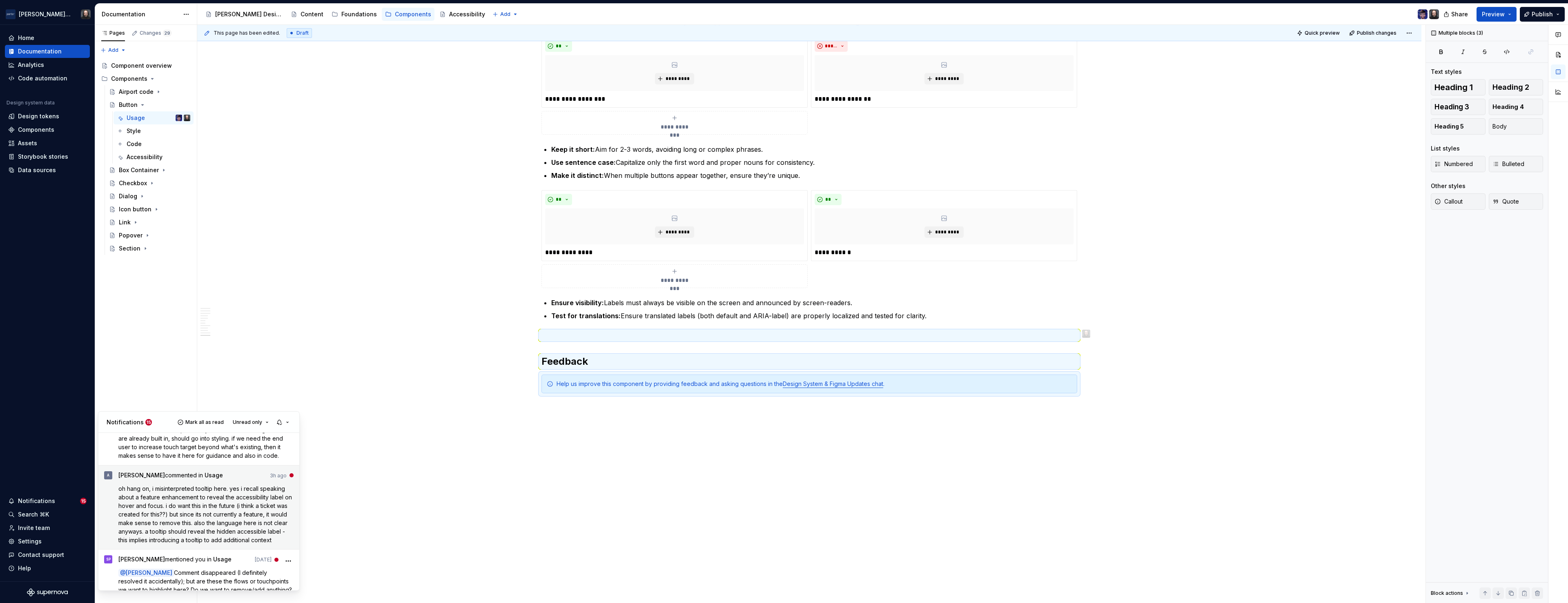
click at [223, 529] on span "oh hang on, i misinterpreted tooltip here. yes i recall speaking about a featur…" at bounding box center [206, 515] width 175 height 58
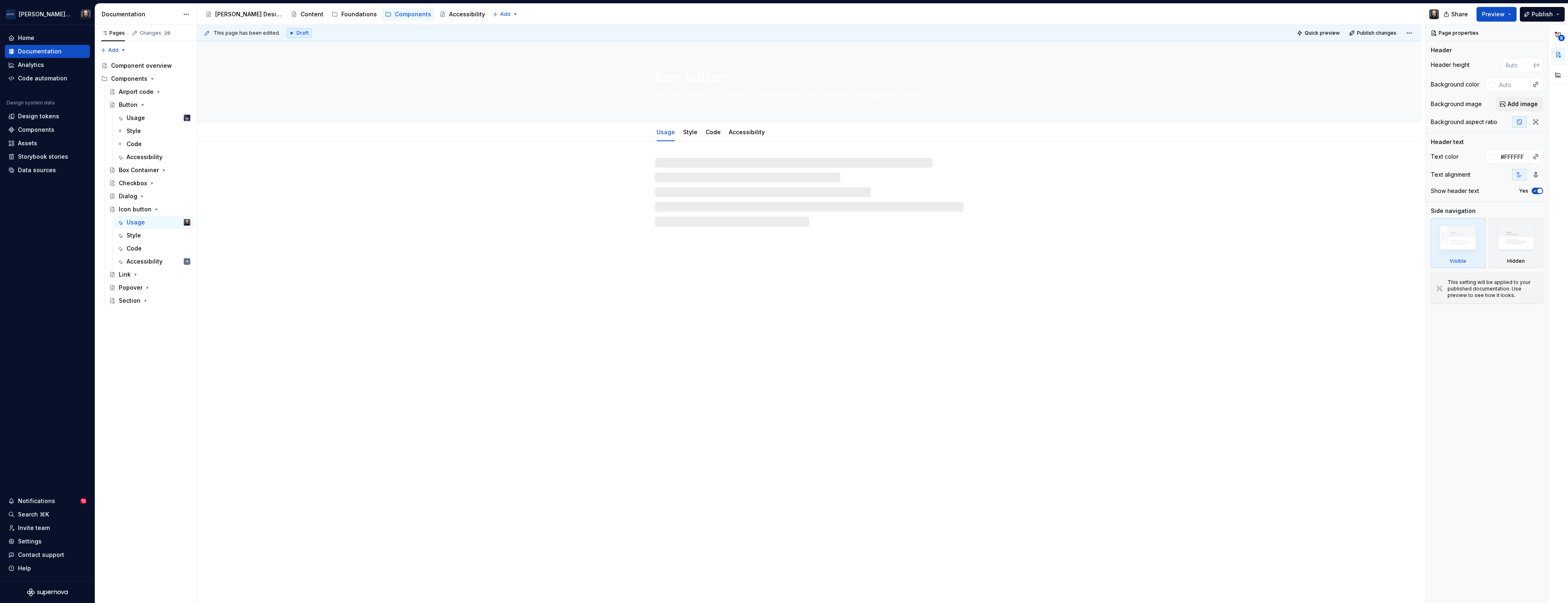
type textarea "*"
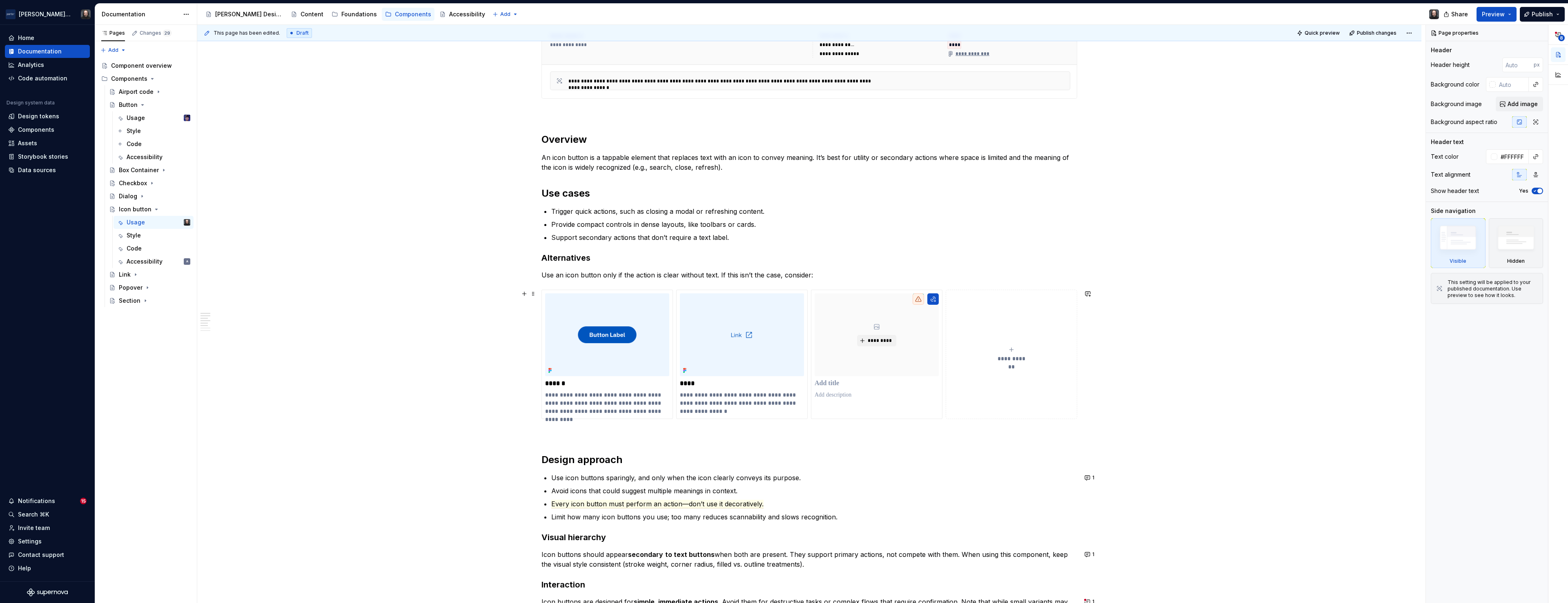
scroll to position [636, 0]
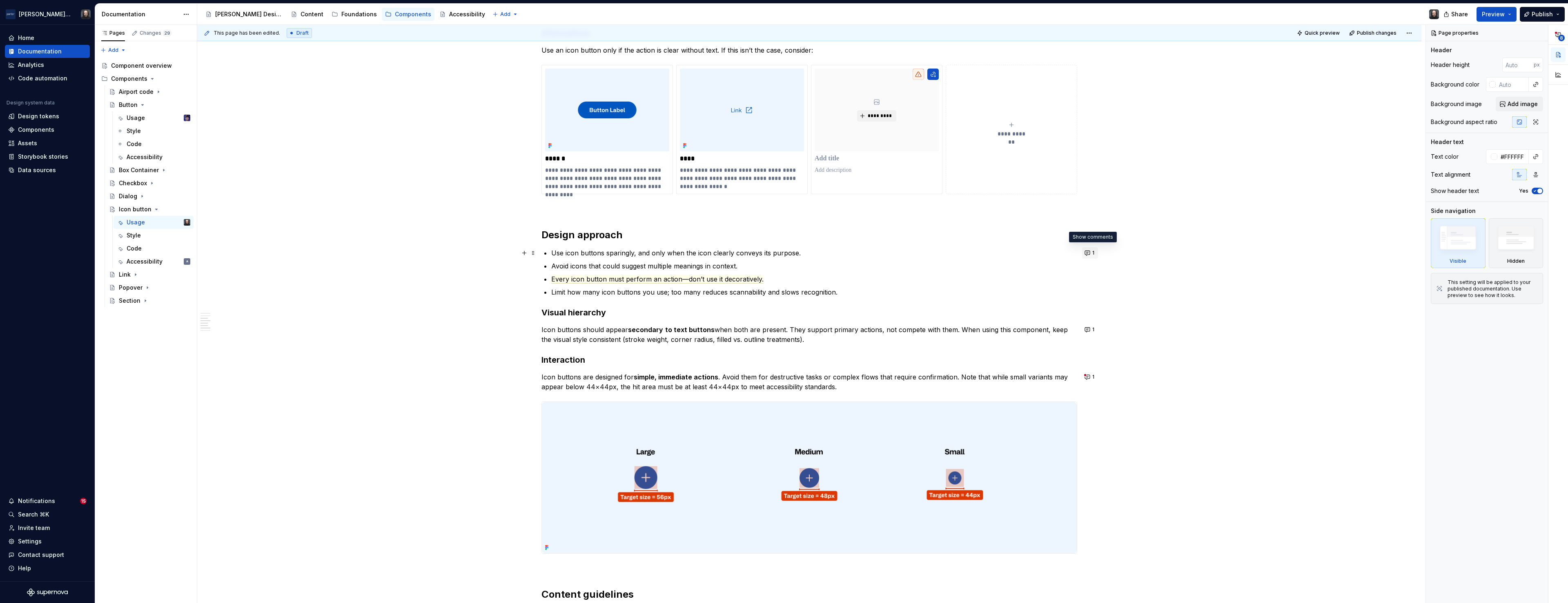
click at [1091, 253] on button "1" at bounding box center [1090, 253] width 16 height 12
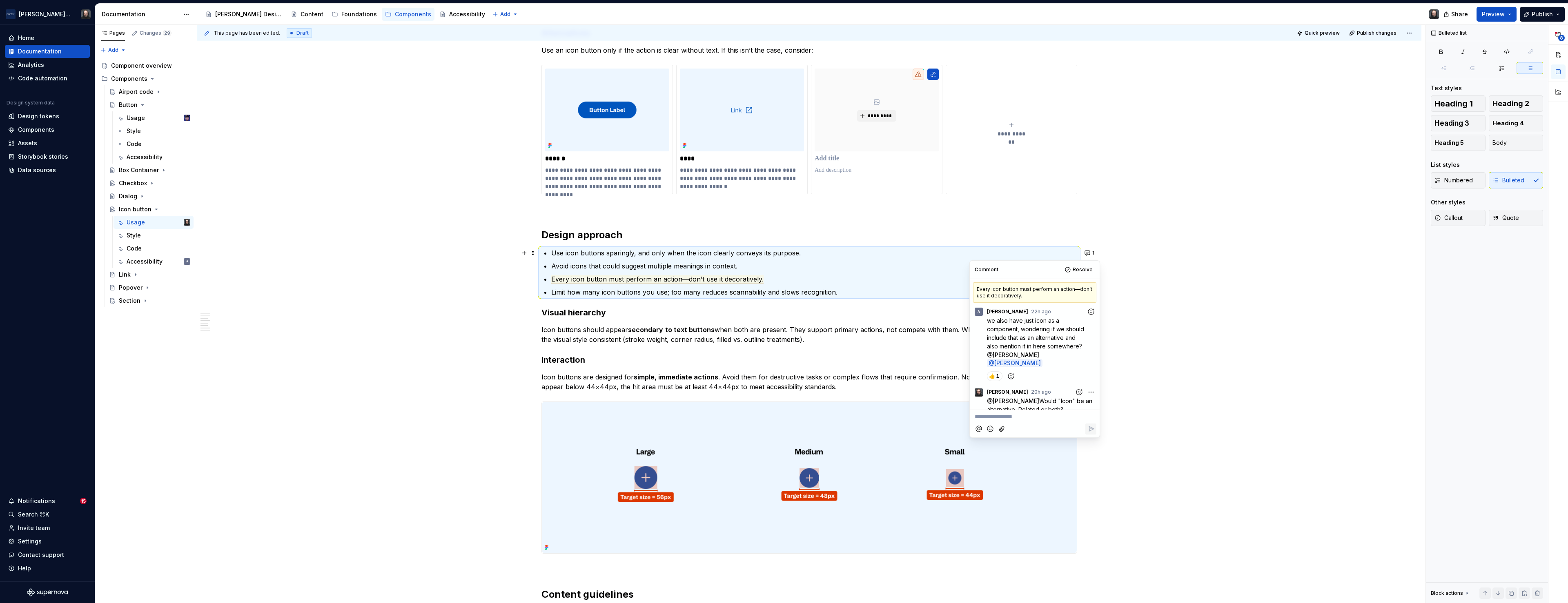
scroll to position [9, 0]
click at [1195, 304] on div "**********" at bounding box center [809, 223] width 1224 height 1435
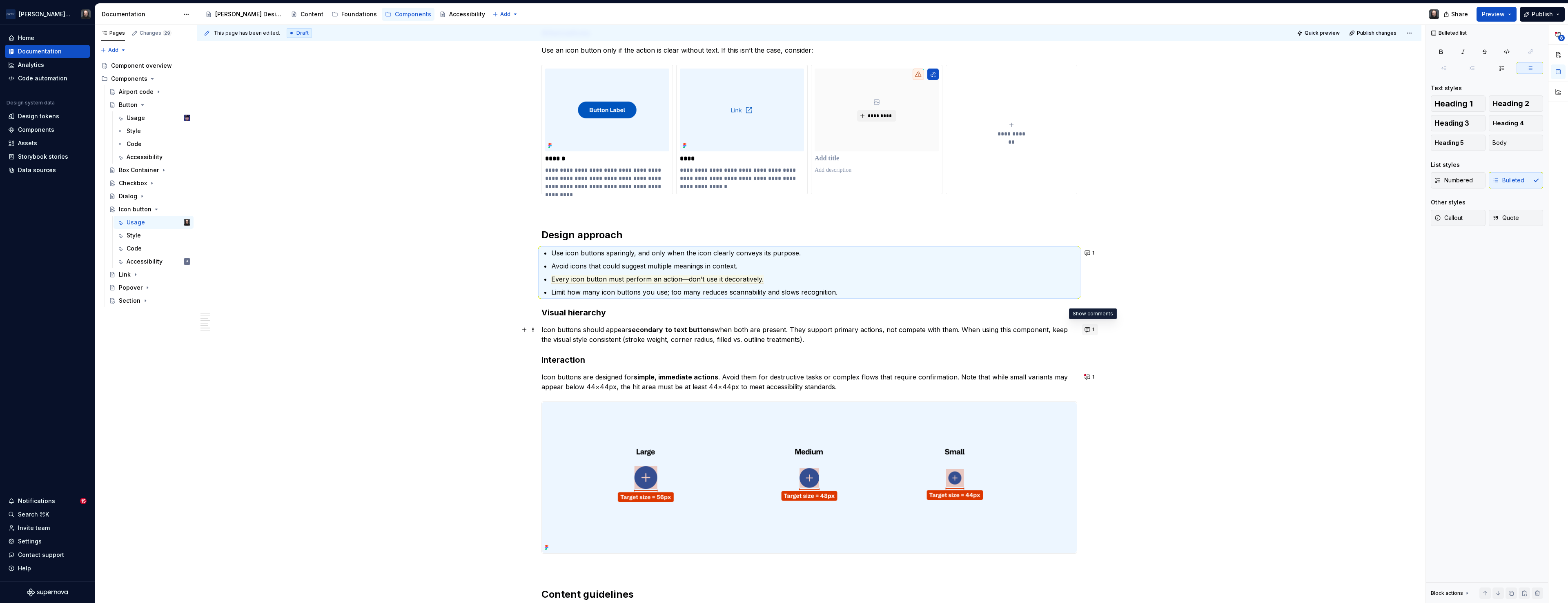
click at [1090, 331] on button "1" at bounding box center [1090, 330] width 16 height 12
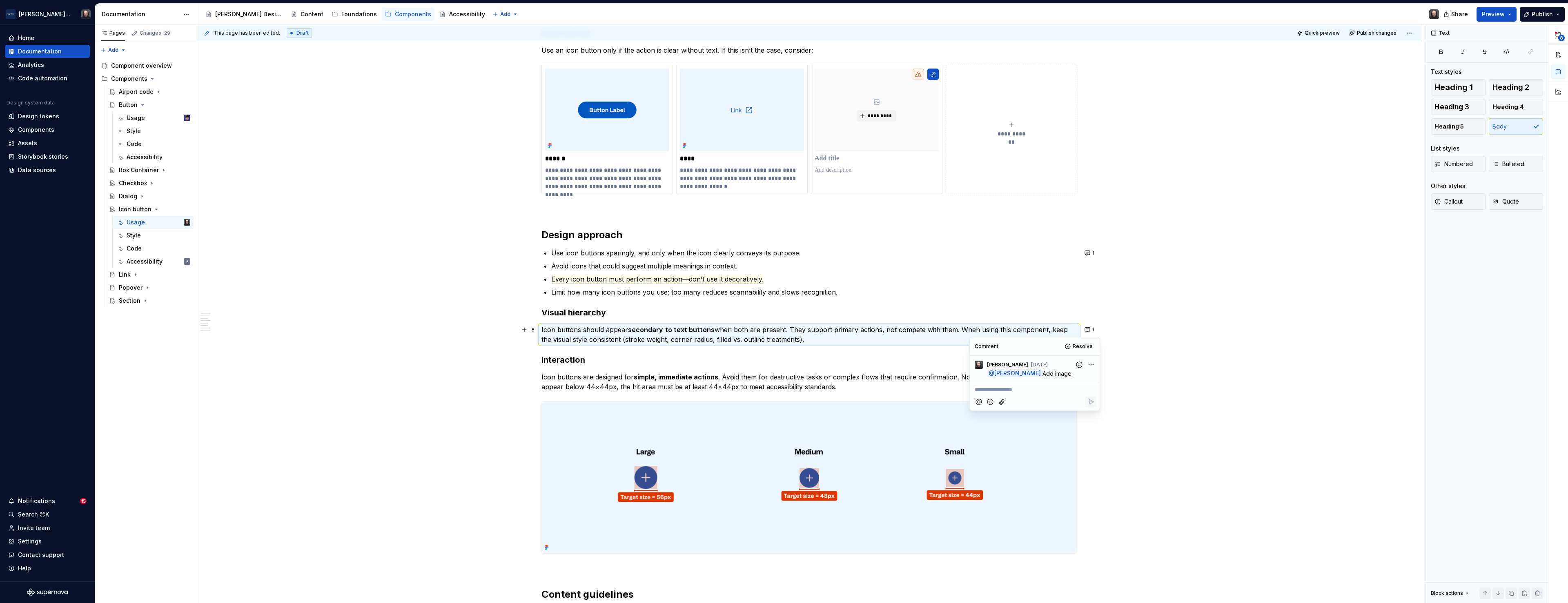
click at [1235, 343] on div "**********" at bounding box center [809, 223] width 1224 height 1435
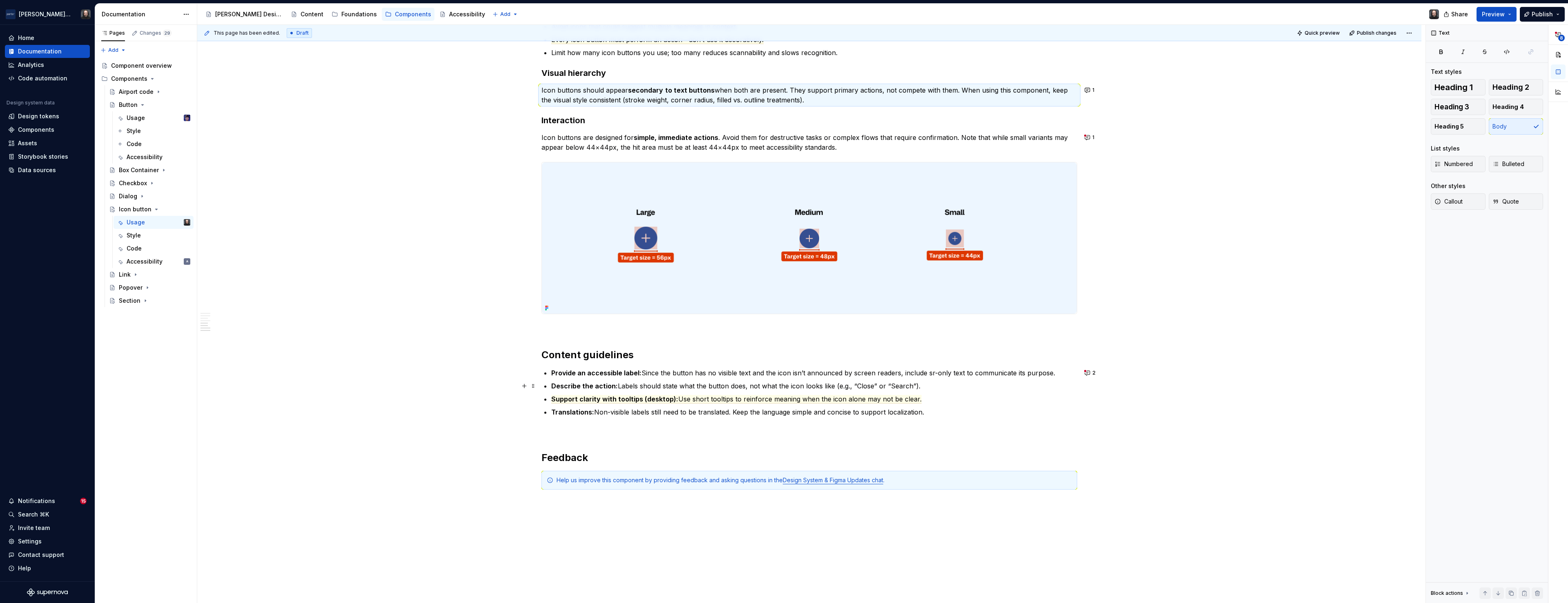
scroll to position [918, 0]
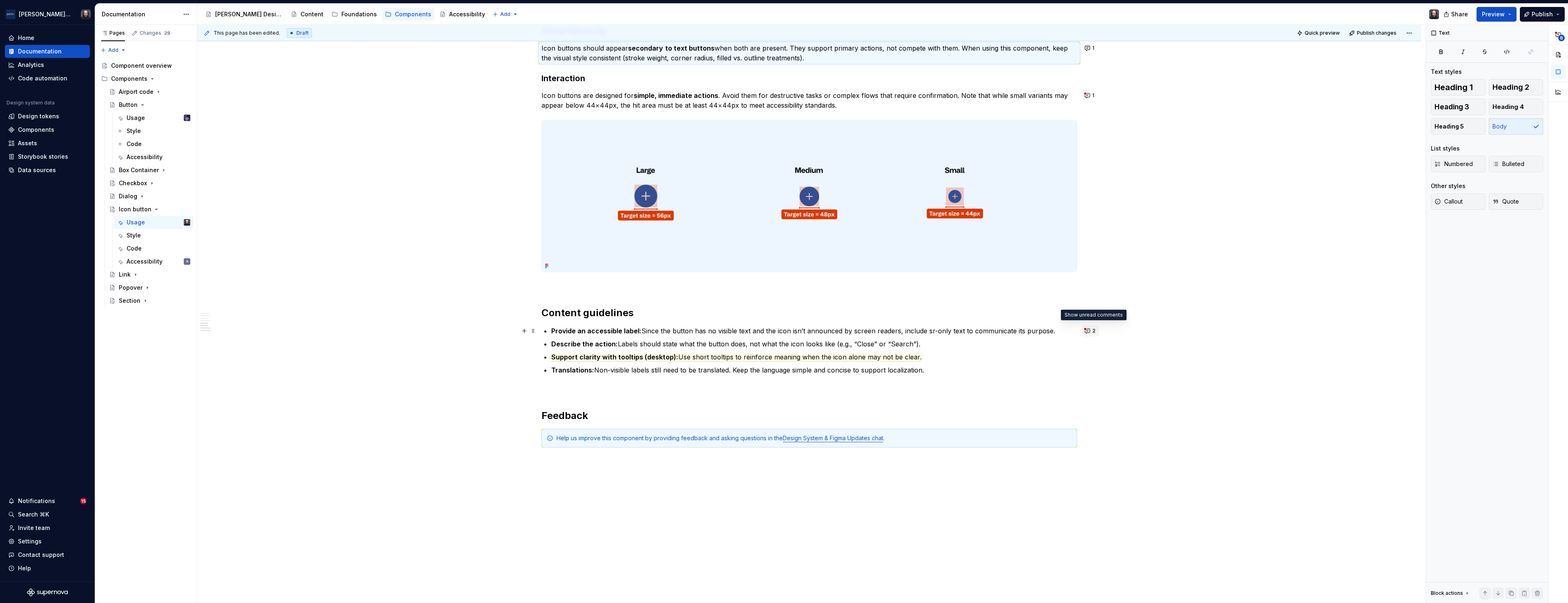
click at [1091, 332] on button "2" at bounding box center [1091, 331] width 17 height 12
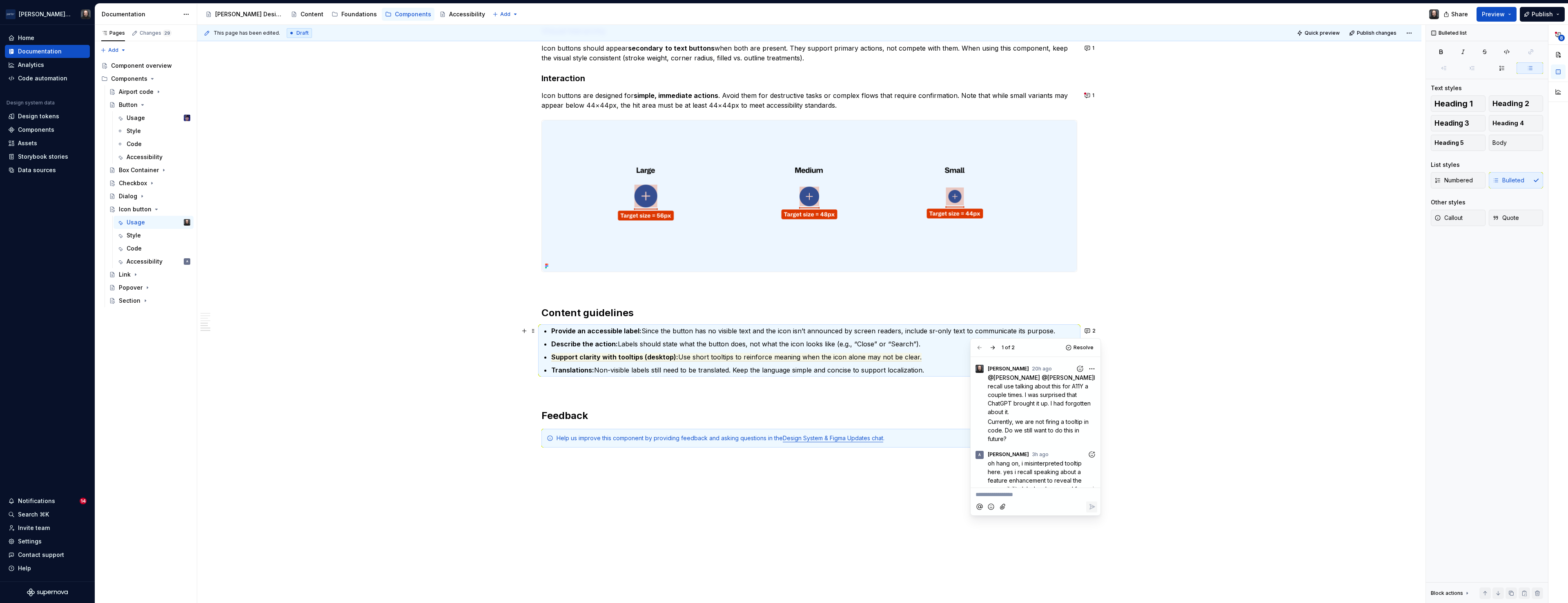
scroll to position [189, 0]
click at [1092, 526] on icon "Reply" at bounding box center [1091, 525] width 8 height 8
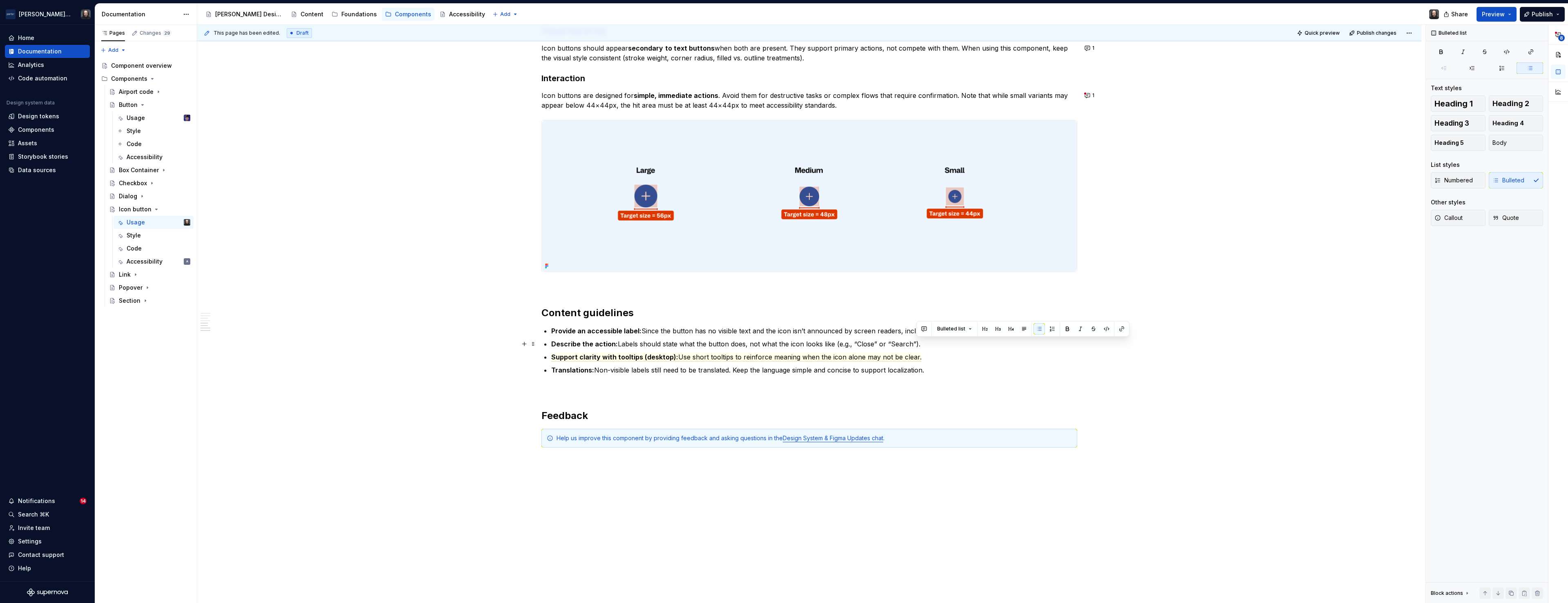
drag, startPoint x: 925, startPoint y: 354, endPoint x: 922, endPoint y: 346, distance: 8.5
click at [922, 346] on ul "Provide an accessible label: Since the button has no visible text and the icon …" at bounding box center [814, 350] width 526 height 49
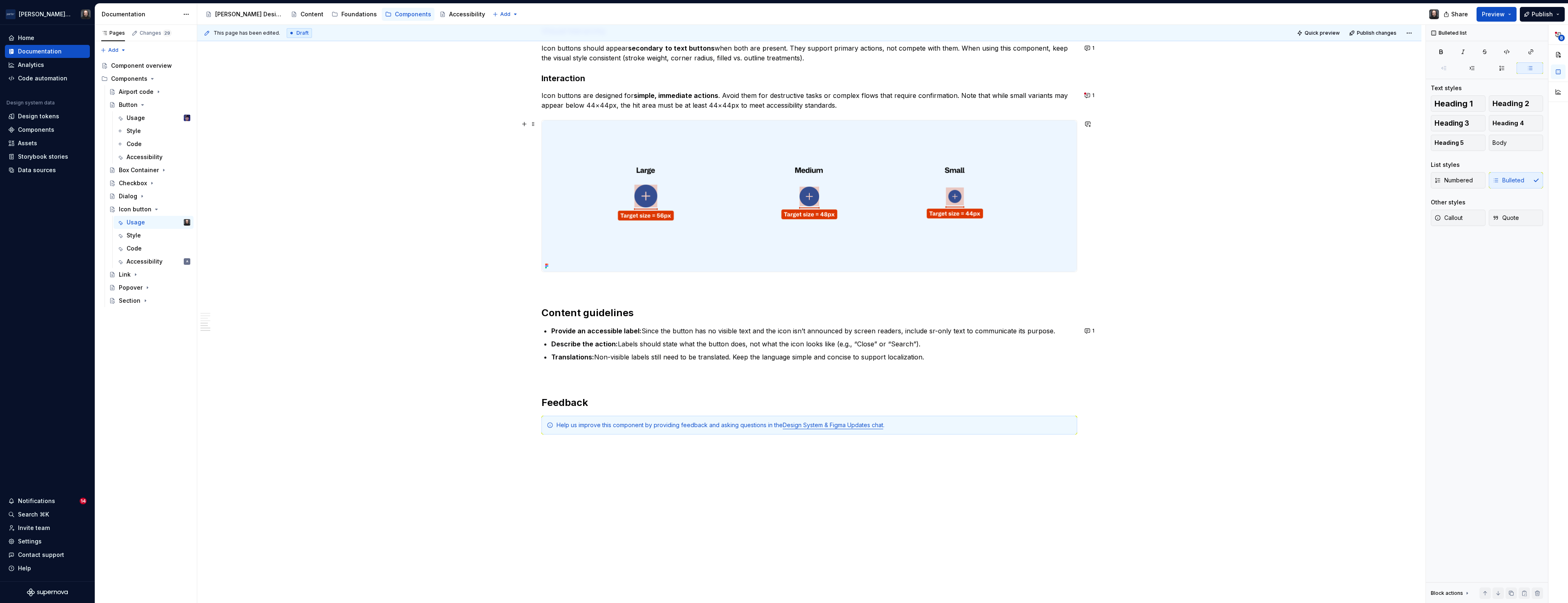
scroll to position [866, 0]
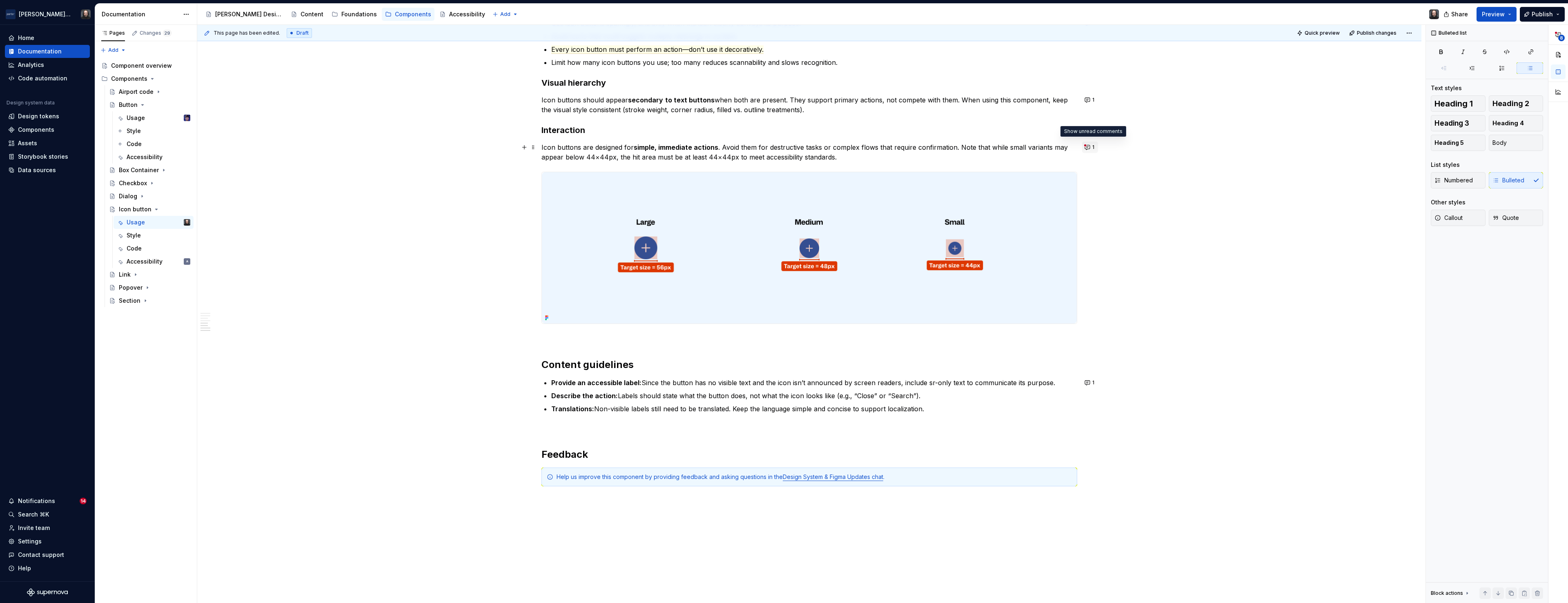
click at [1087, 148] on button "1" at bounding box center [1090, 147] width 16 height 12
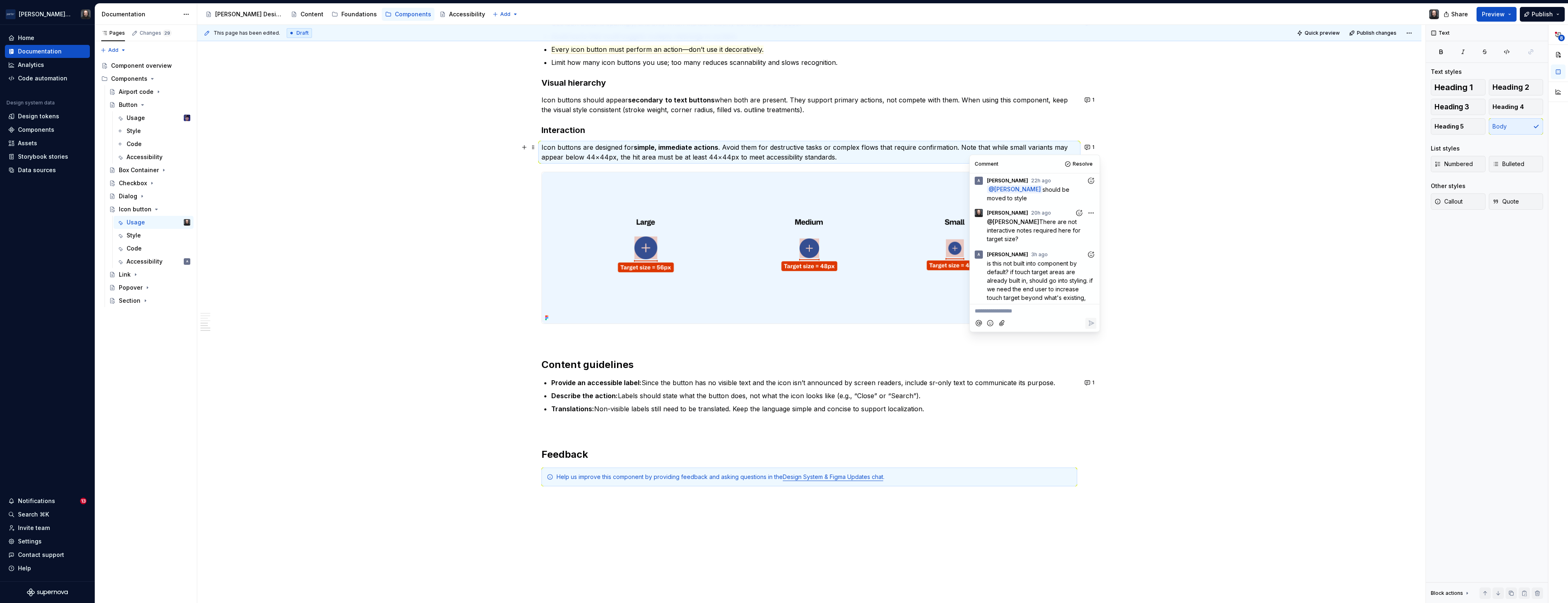
scroll to position [0, 0]
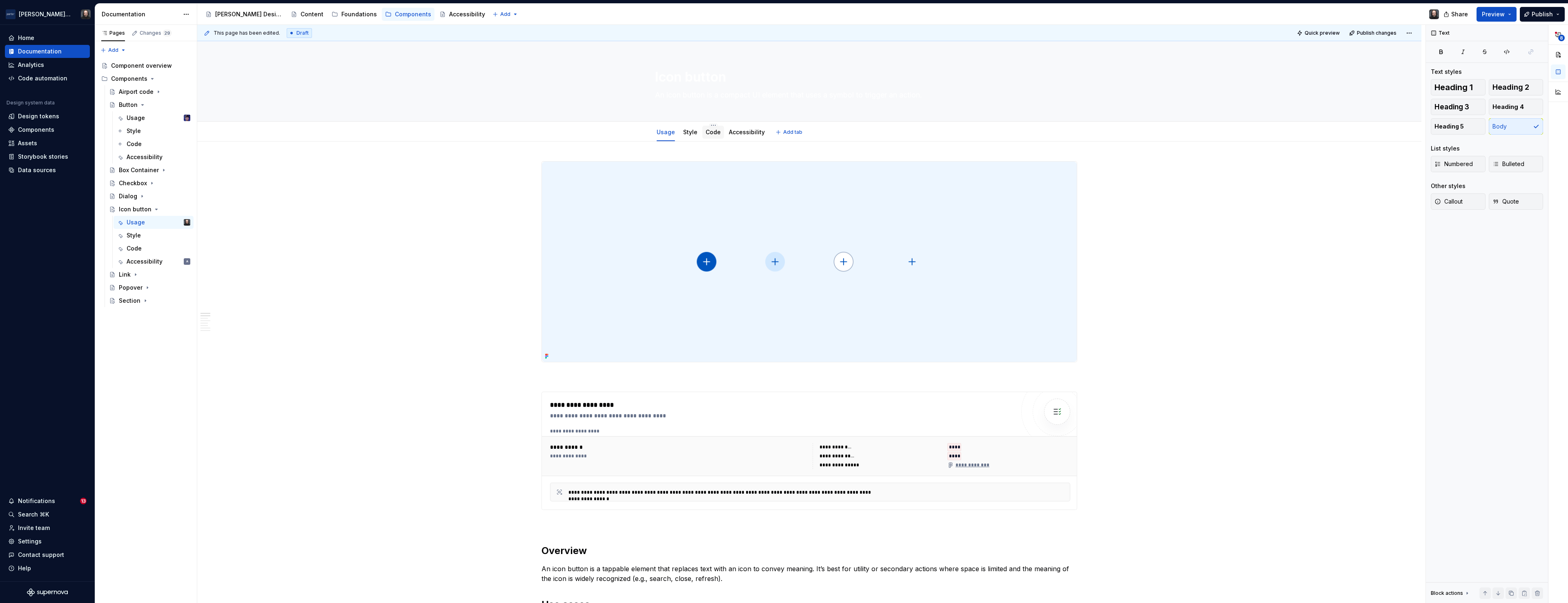
click at [715, 133] on link "Code" at bounding box center [713, 131] width 15 height 7
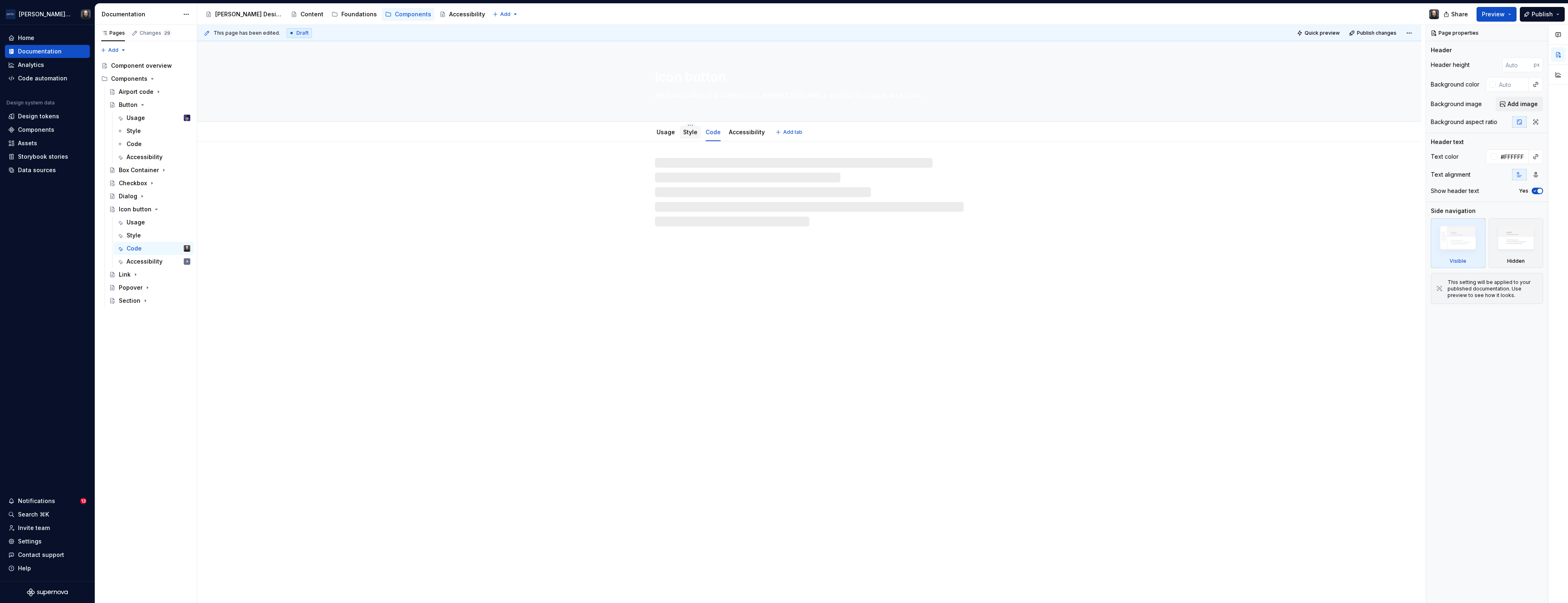
click at [692, 132] on link "Style" at bounding box center [690, 131] width 14 height 7
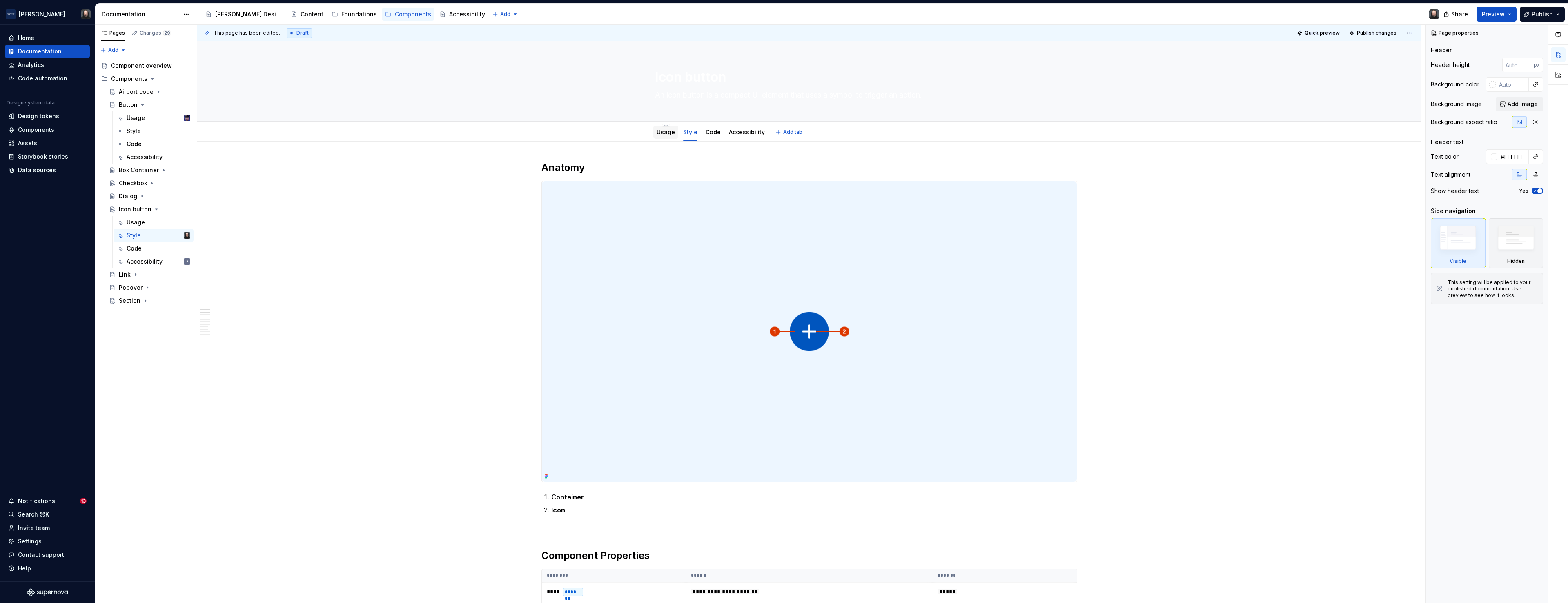
click at [670, 132] on link "Usage" at bounding box center [666, 131] width 18 height 7
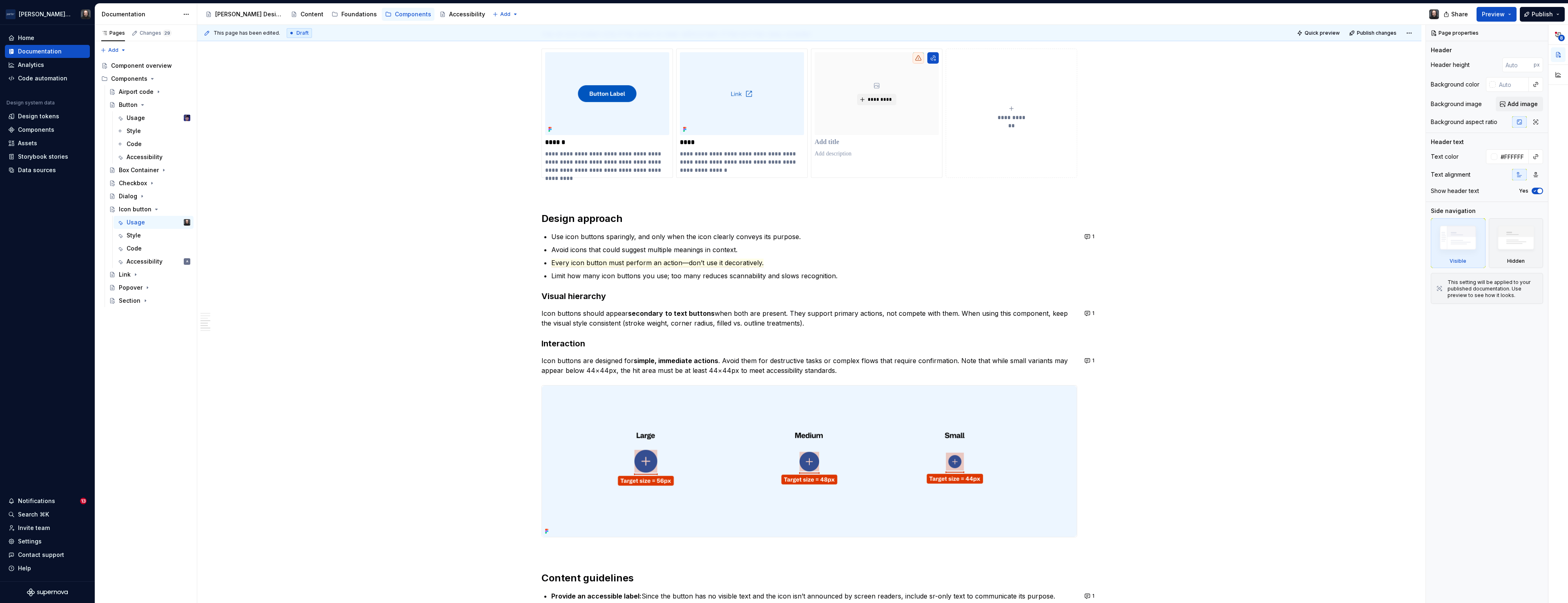
scroll to position [893, 0]
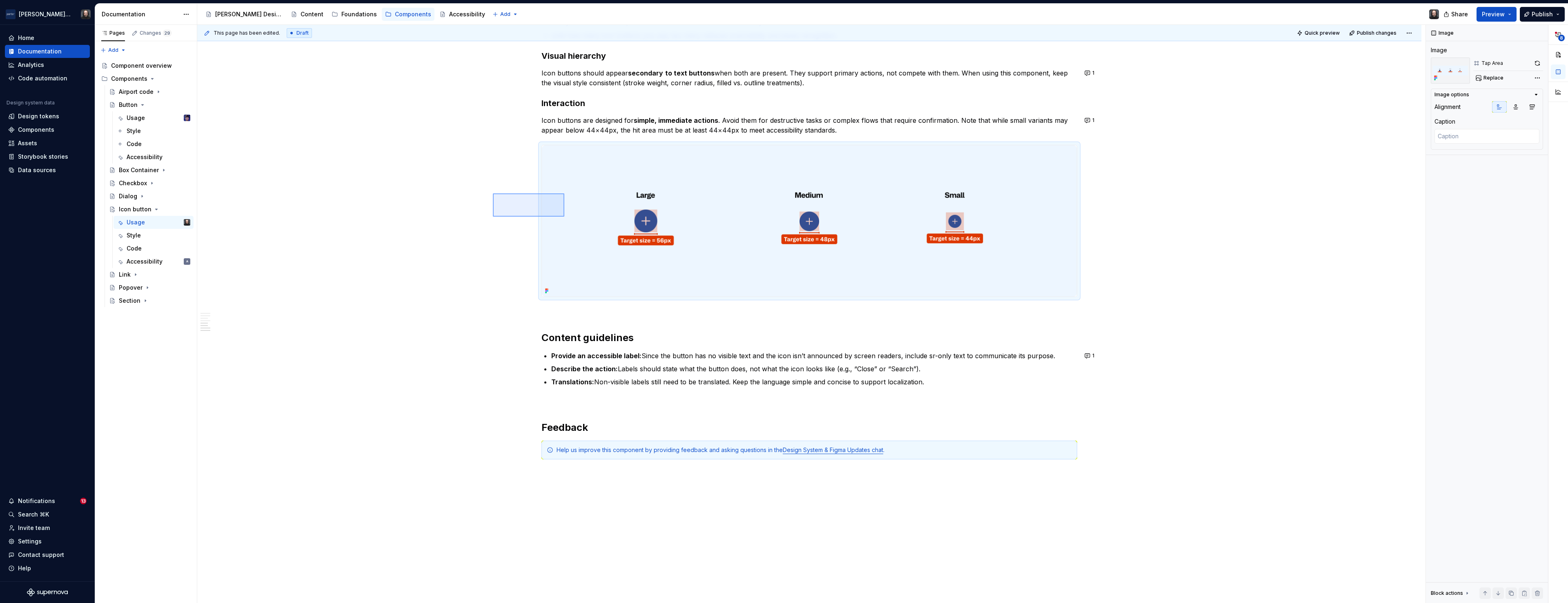
drag, startPoint x: 555, startPoint y: 212, endPoint x: 564, endPoint y: 217, distance: 10.3
click at [564, 217] on div "**********" at bounding box center [811, 314] width 1228 height 579
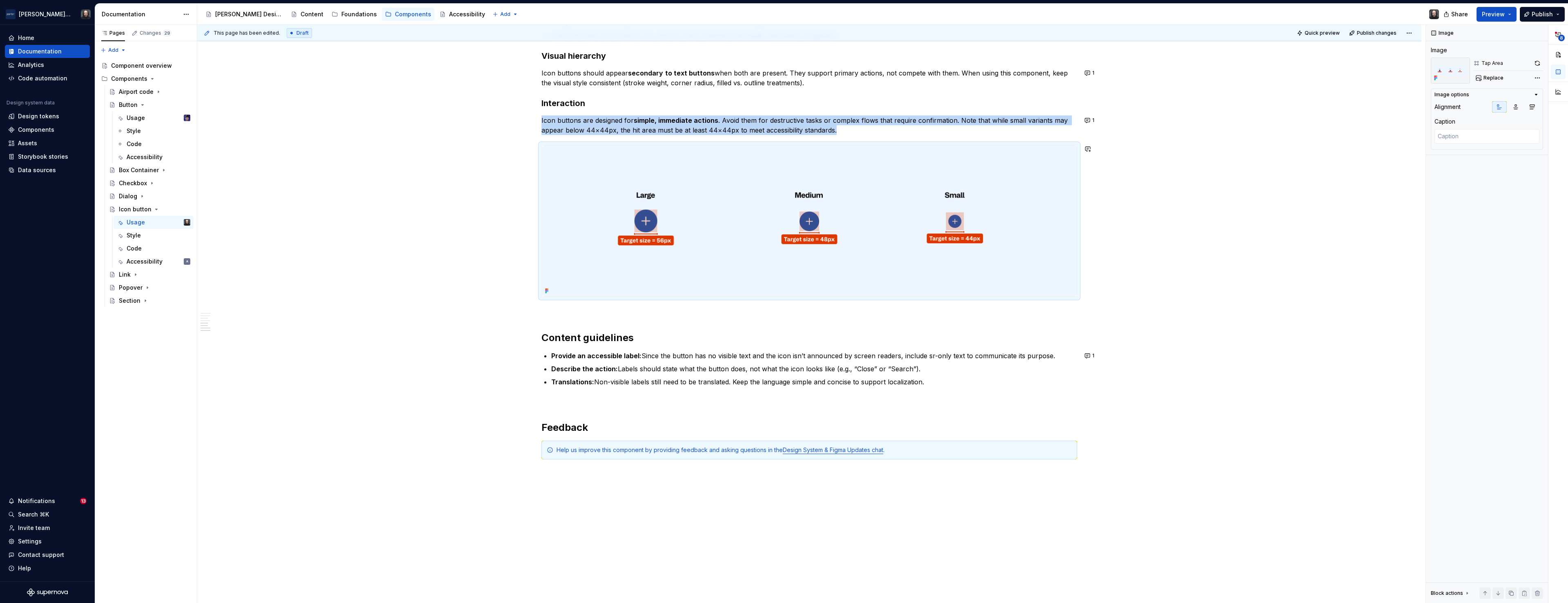
copy p "Icon buttons are designed for simple, immediate actions . Avoid them for destru…"
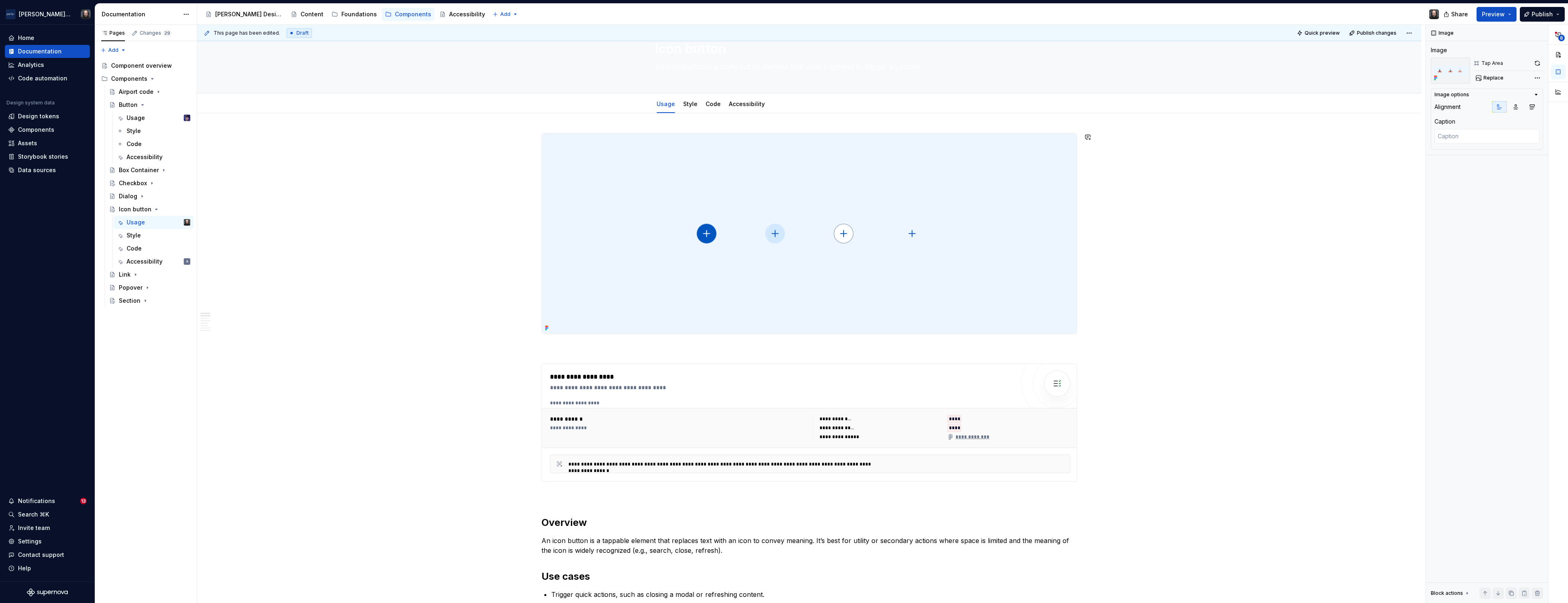
scroll to position [0, 0]
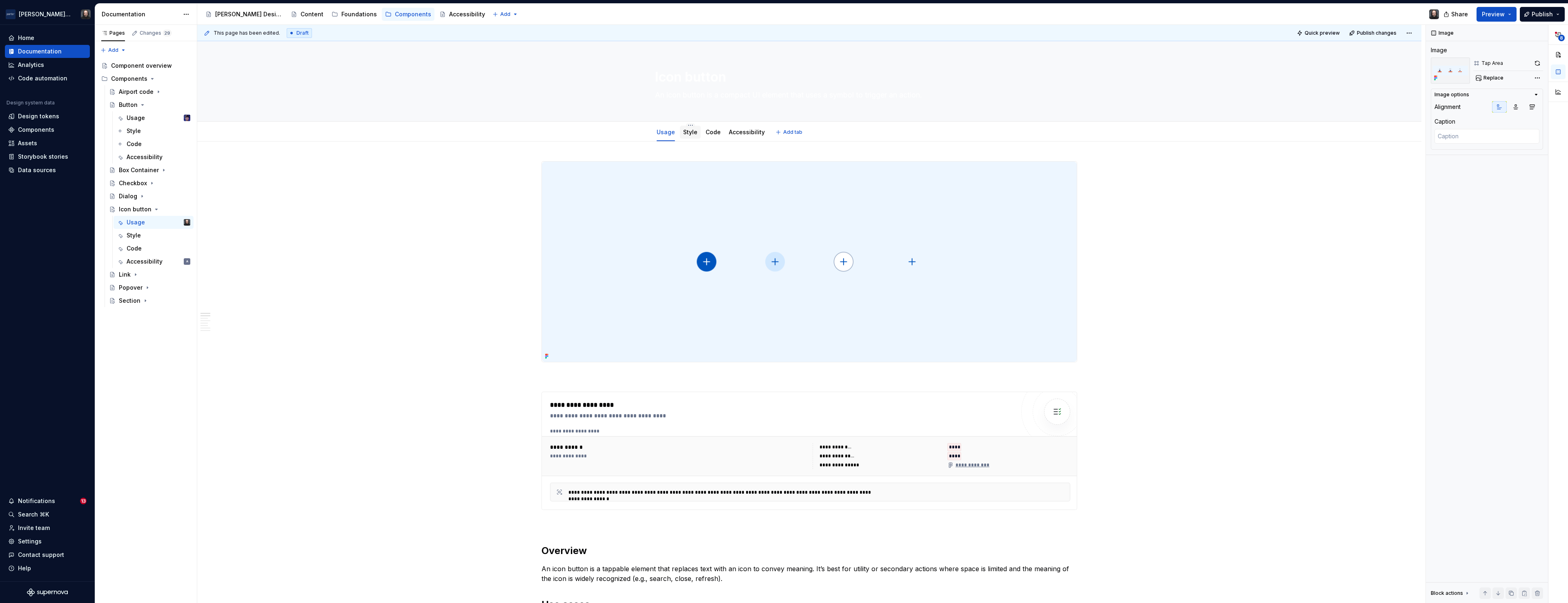
click at [691, 132] on link "Style" at bounding box center [690, 131] width 14 height 7
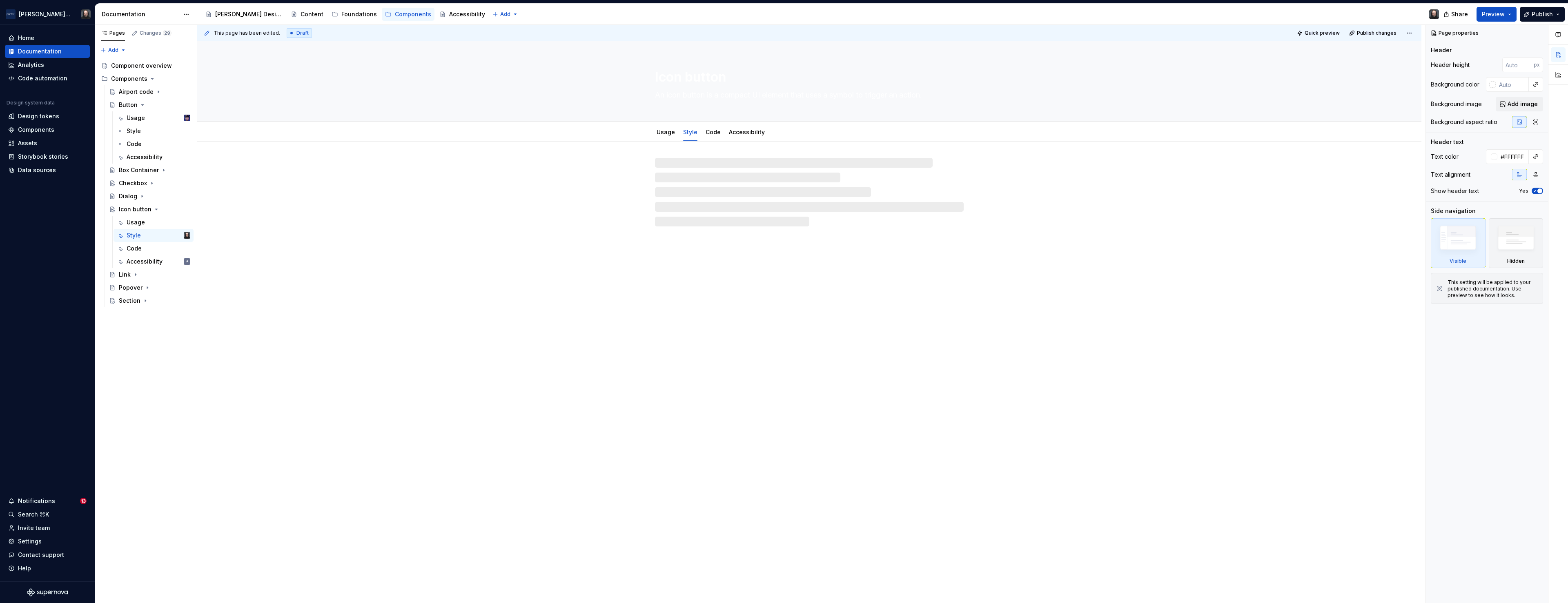
type textarea "*"
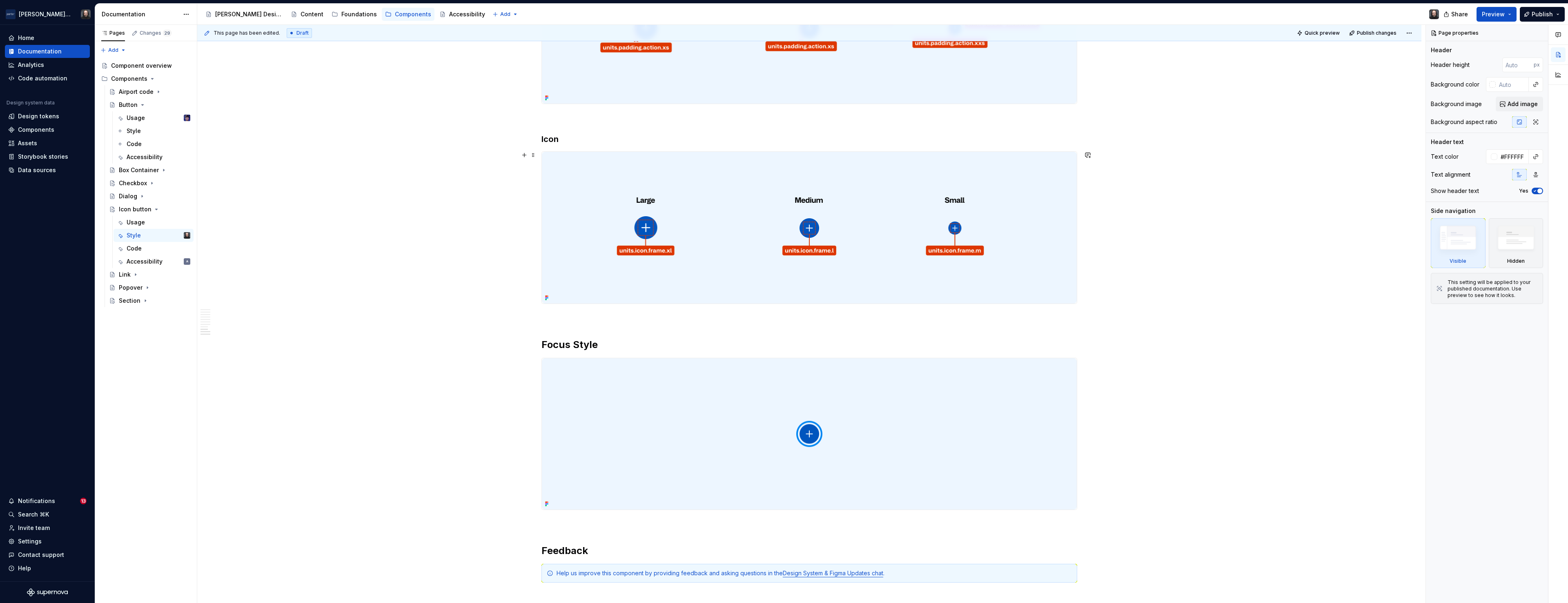
scroll to position [1491, 0]
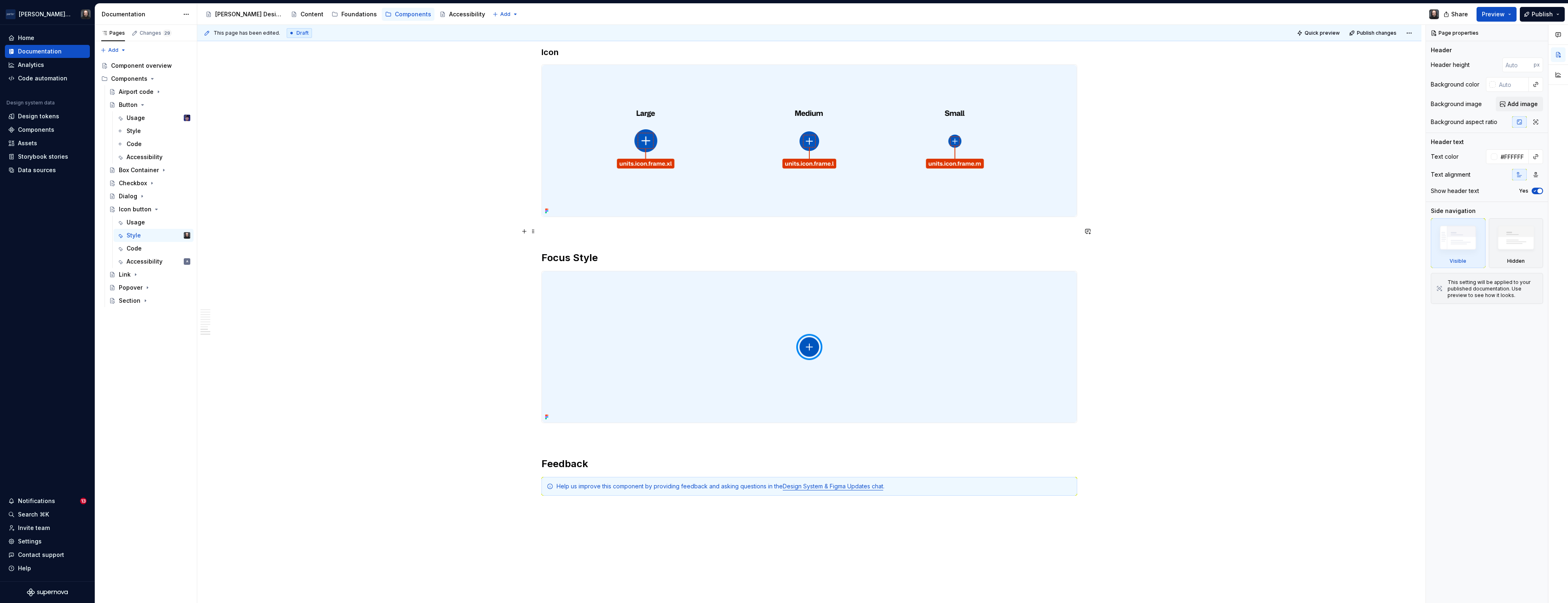
click at [525, 231] on button "button" at bounding box center [524, 231] width 12 height 12
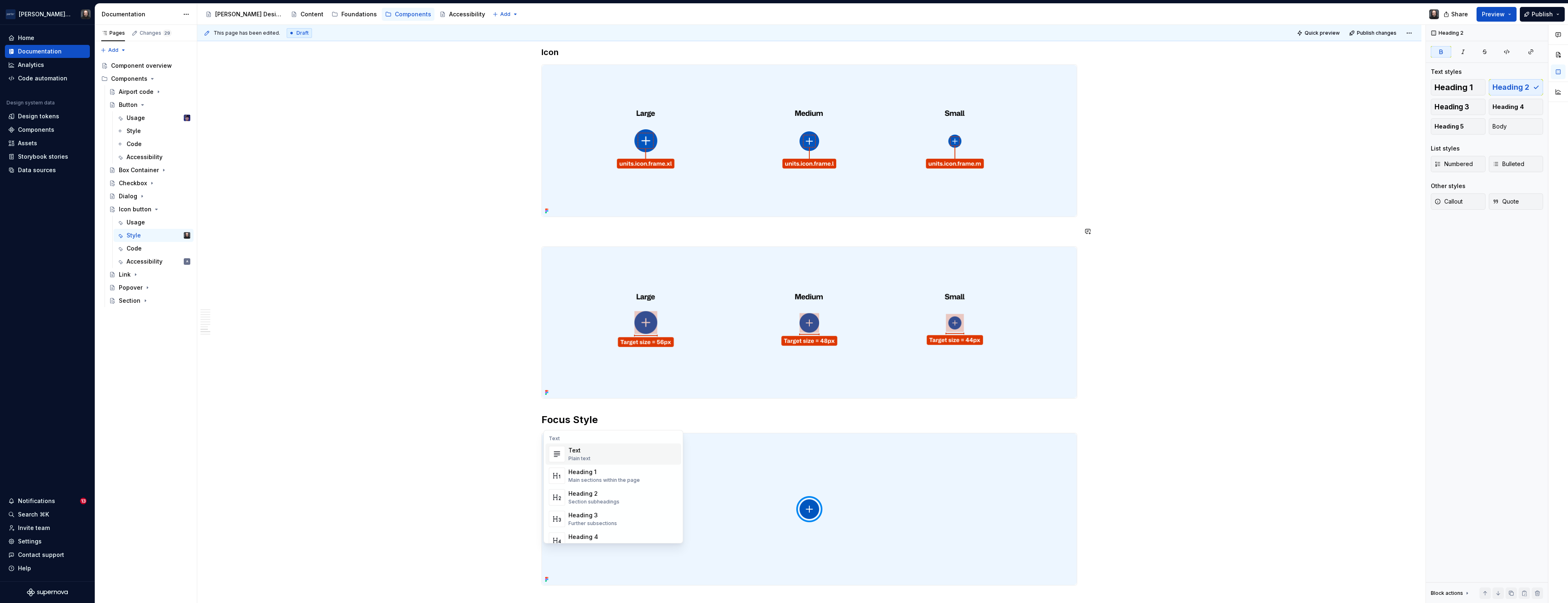
click at [525, 229] on button "button" at bounding box center [524, 231] width 12 height 12
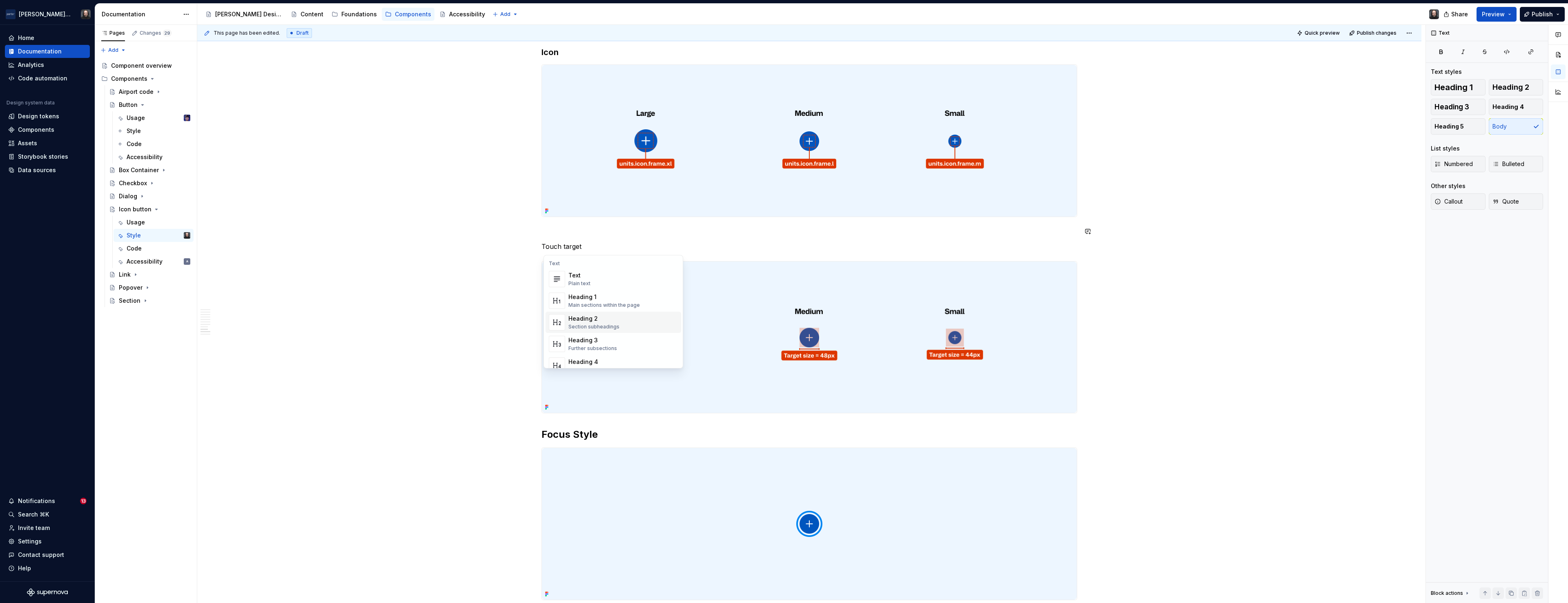
click at [612, 318] on div "Heading 2" at bounding box center [594, 318] width 51 height 8
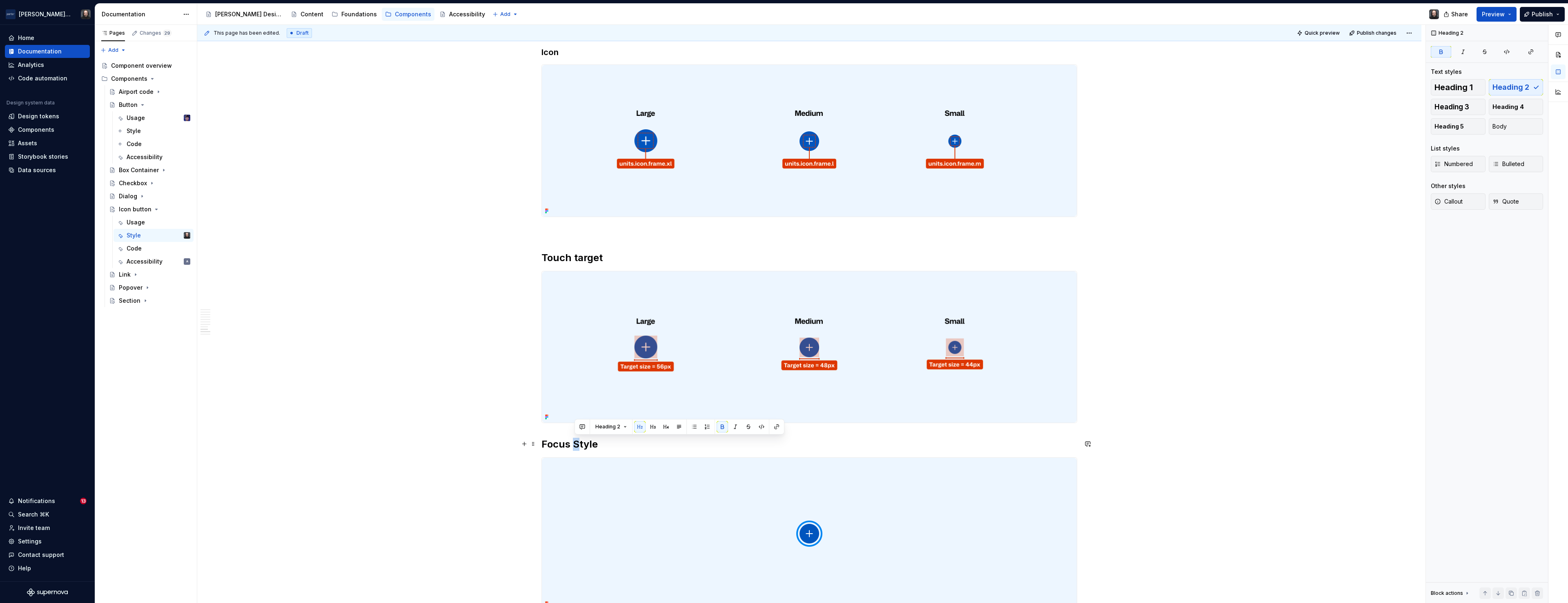
click at [577, 446] on strong "Focus Style" at bounding box center [570, 444] width 57 height 12
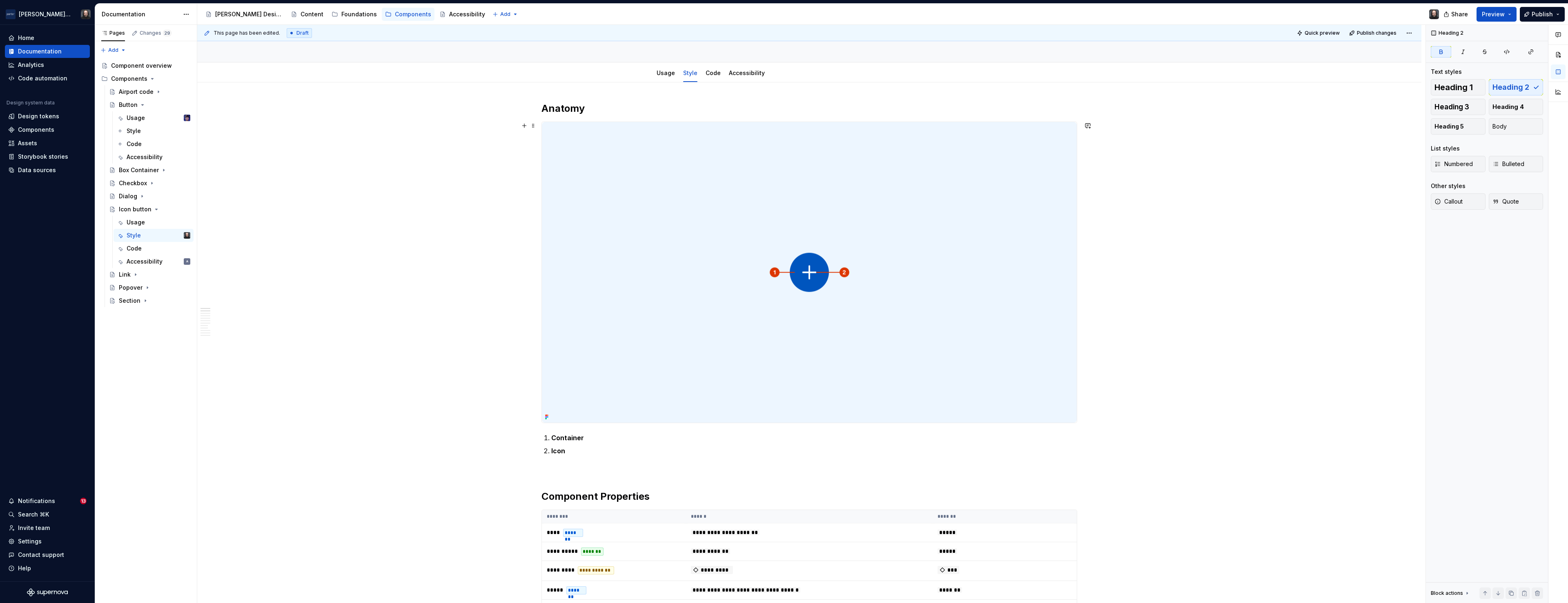
scroll to position [0, 0]
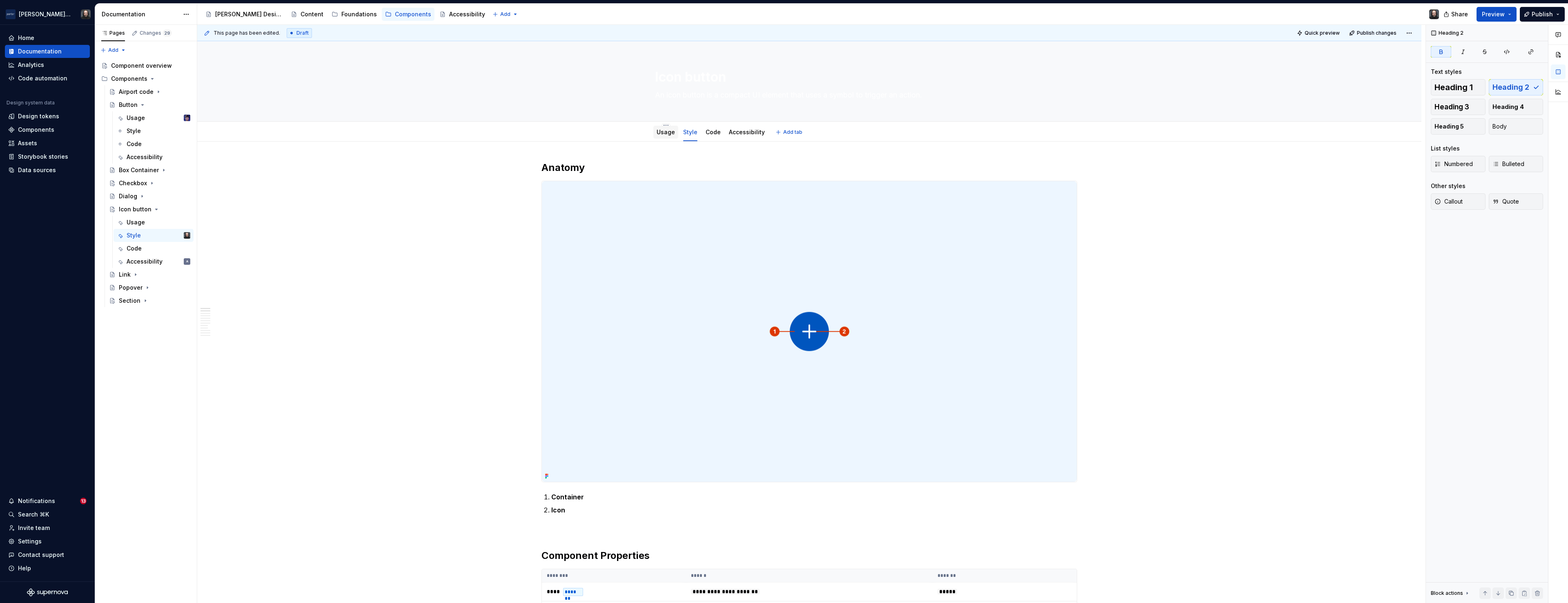
click at [670, 133] on link "Usage" at bounding box center [666, 131] width 18 height 7
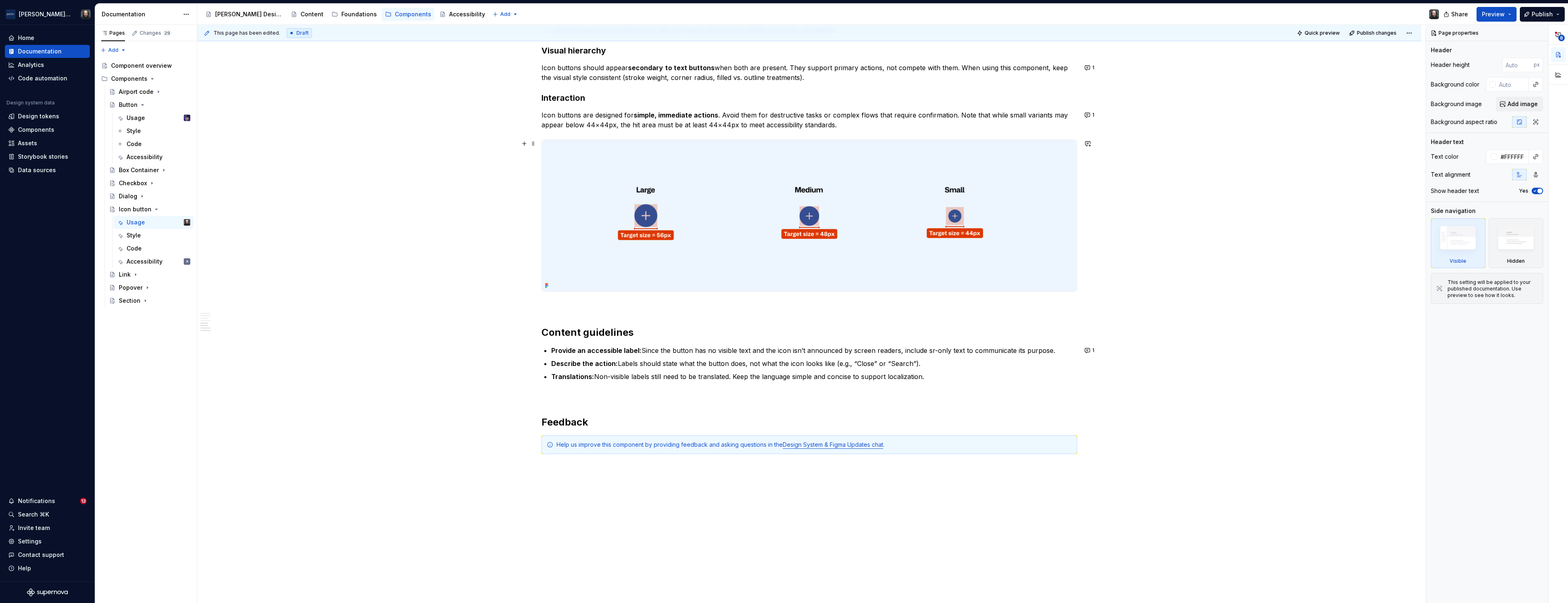
scroll to position [782, 0]
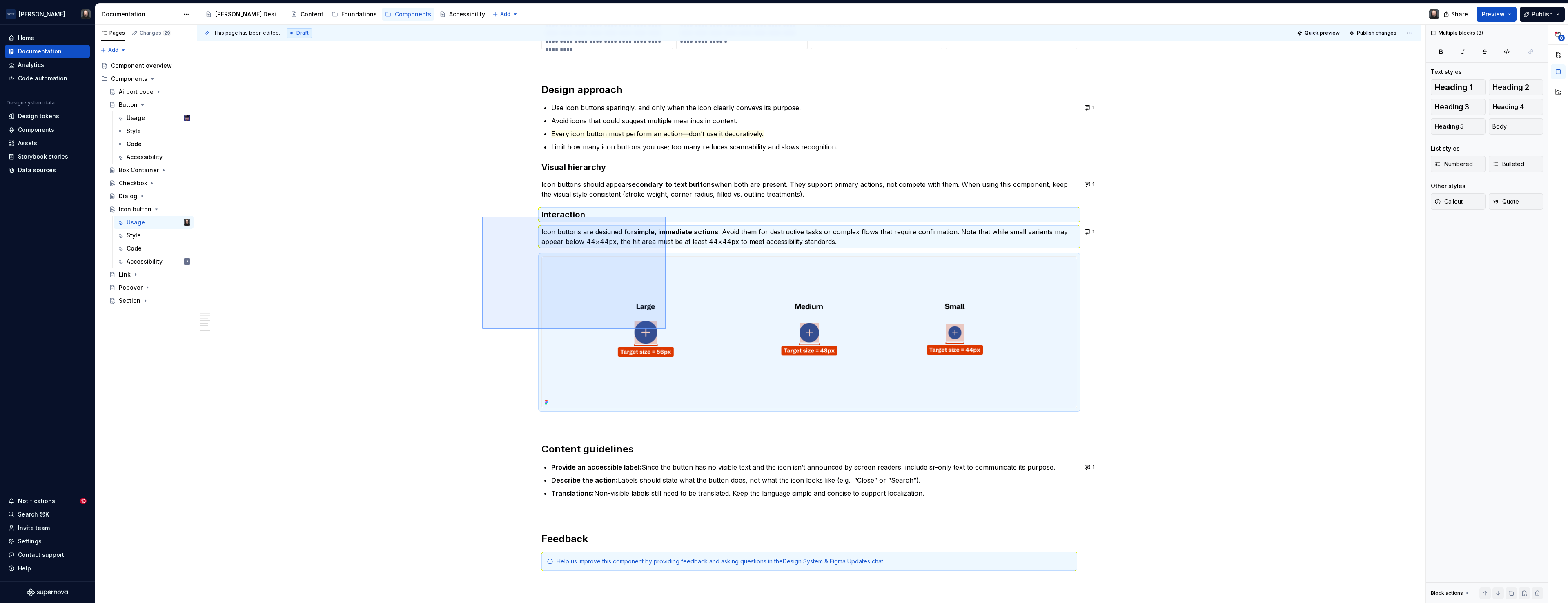
drag, startPoint x: 586, startPoint y: 245, endPoint x: 662, endPoint y: 321, distance: 107.5
click at [666, 329] on div "**********" at bounding box center [811, 314] width 1228 height 579
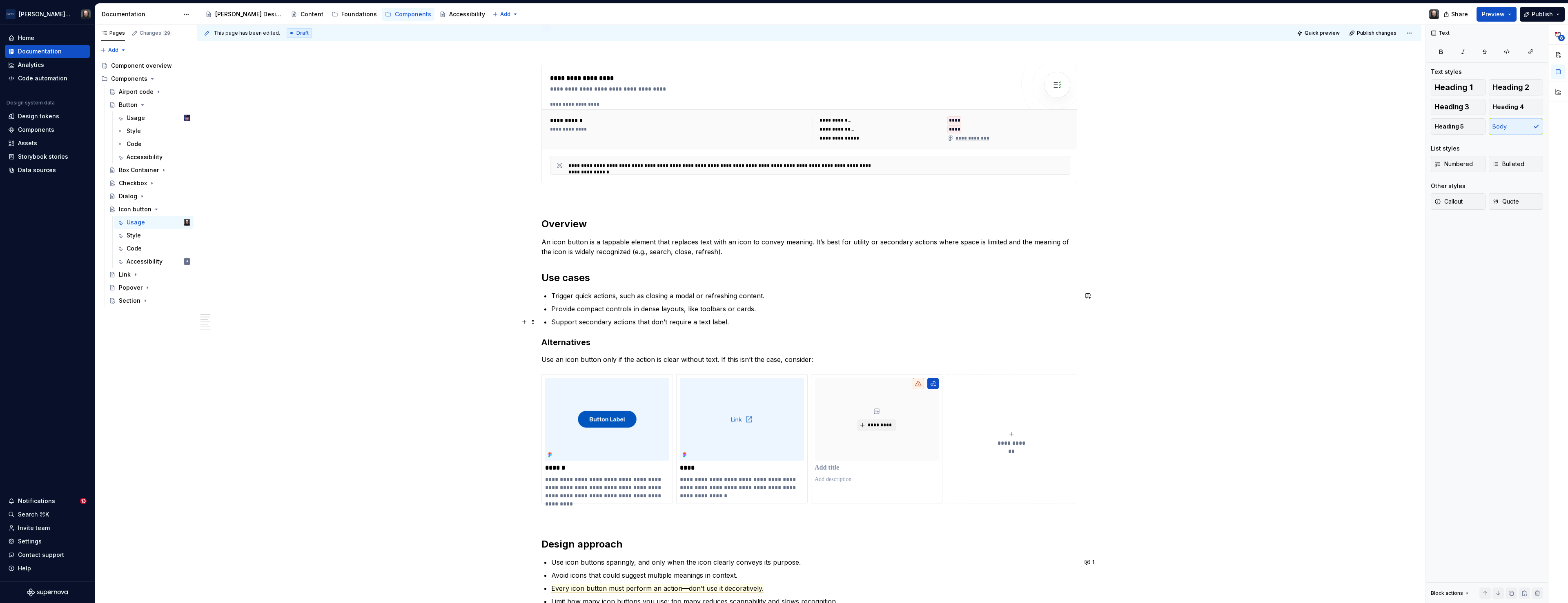
scroll to position [614, 0]
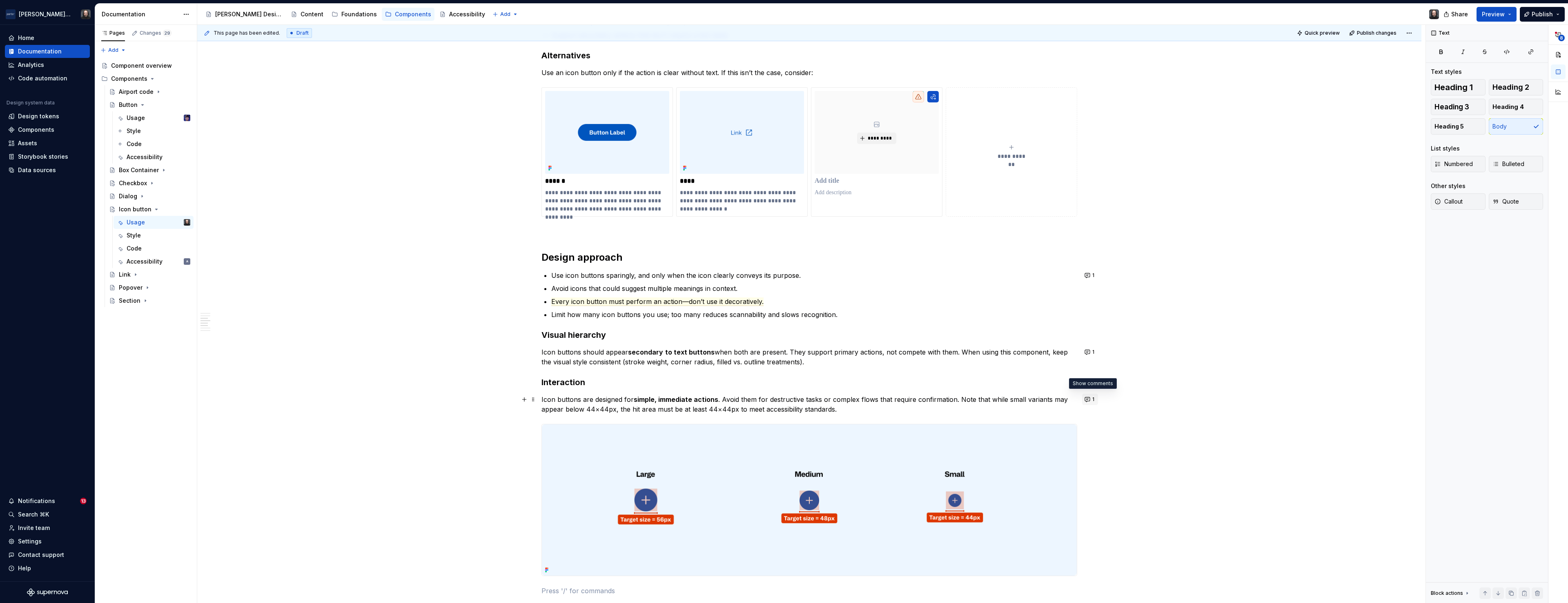
click at [1093, 400] on button "1" at bounding box center [1090, 399] width 16 height 12
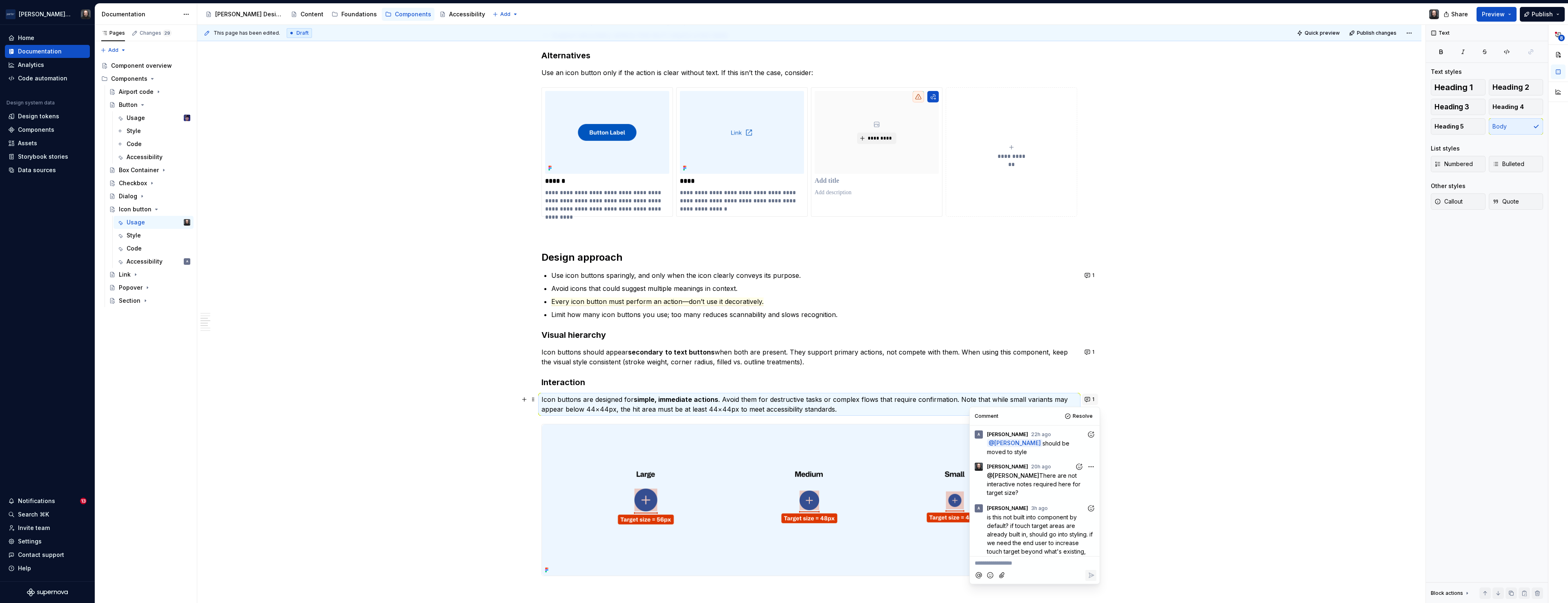
scroll to position [12, 0]
click at [1080, 417] on span "Resolve" at bounding box center [1082, 416] width 20 height 7
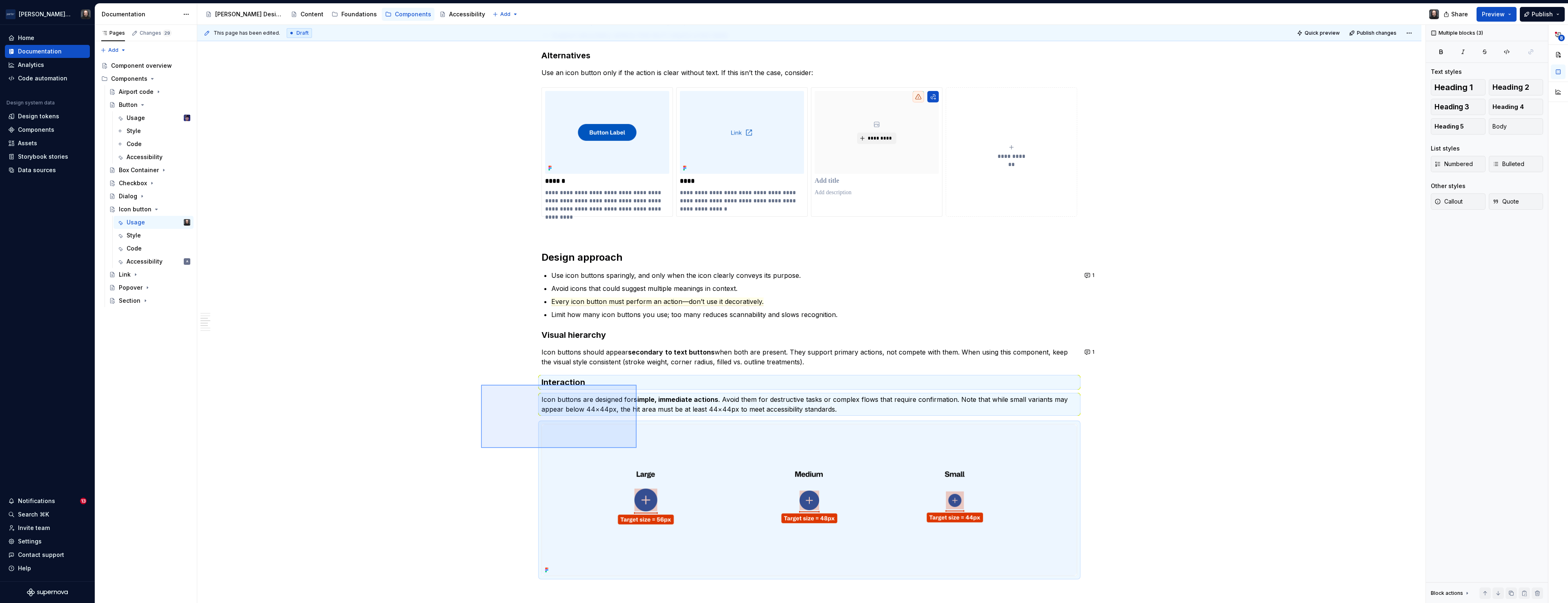
drag, startPoint x: 481, startPoint y: 385, endPoint x: 637, endPoint y: 448, distance: 168.2
click at [637, 448] on div "**********" at bounding box center [811, 314] width 1228 height 579
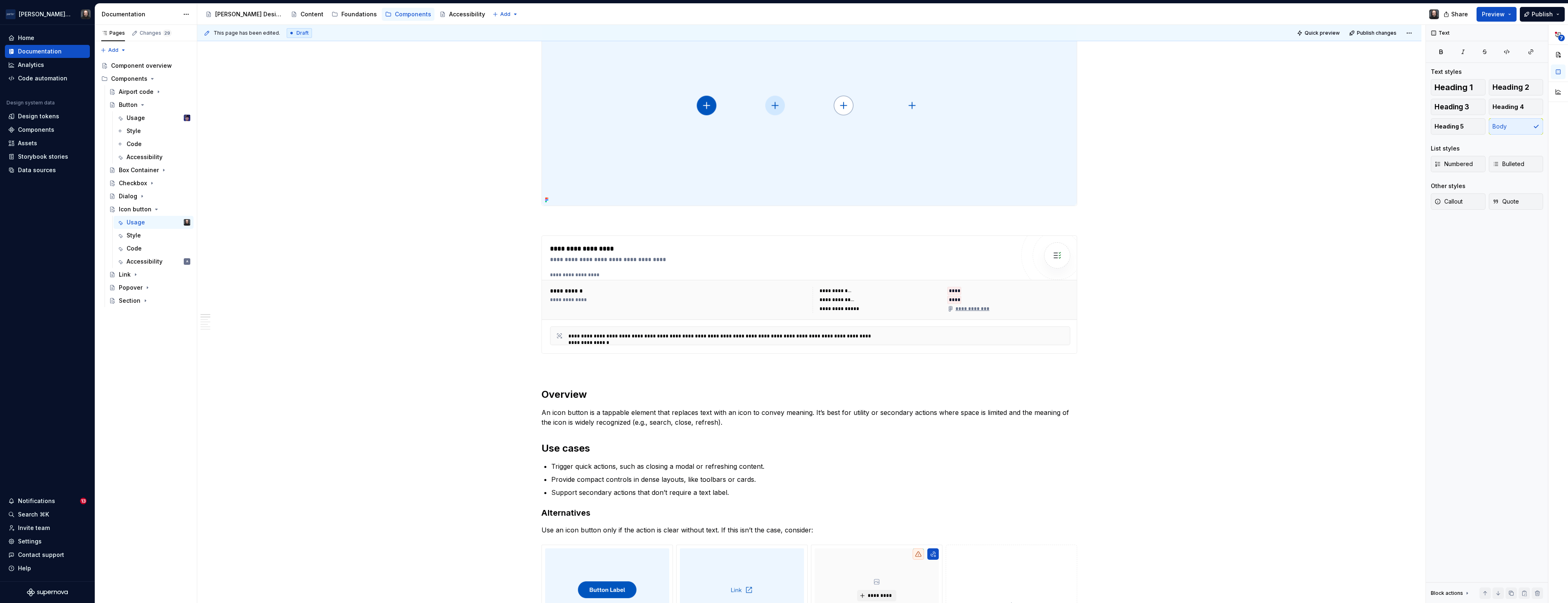
scroll to position [0, 0]
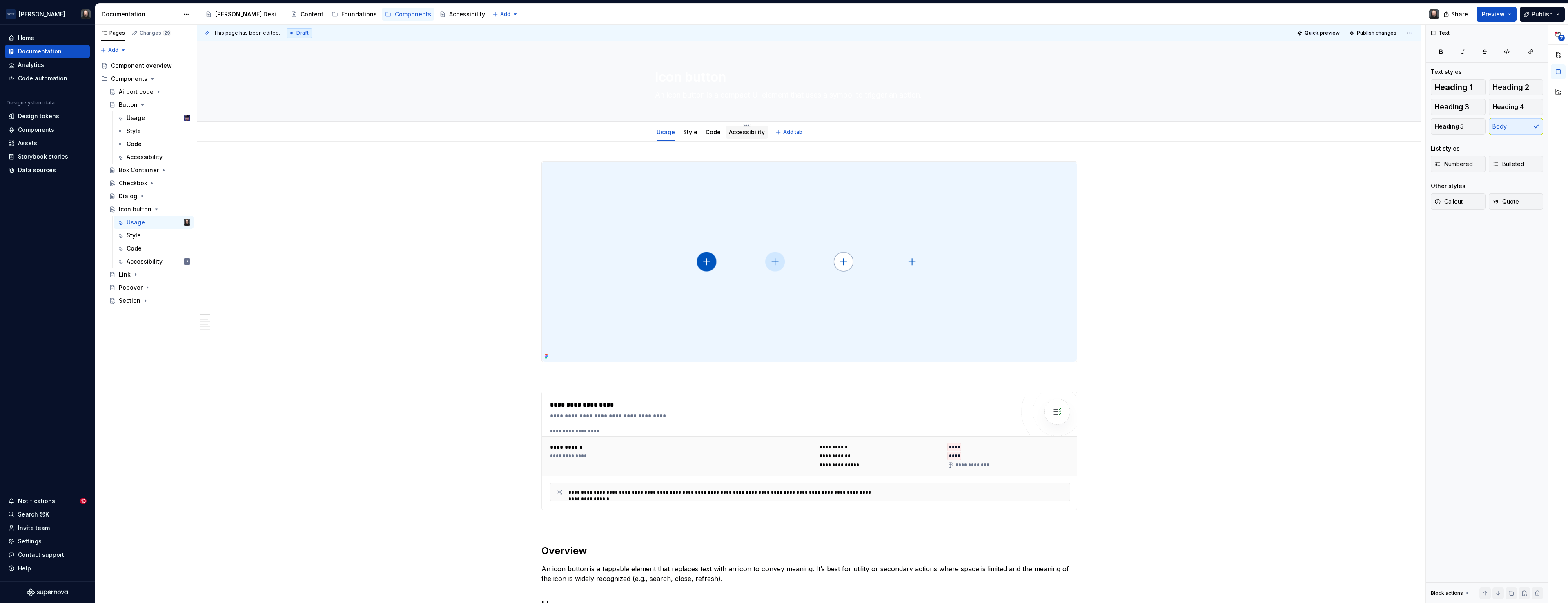
click at [750, 136] on div "Accessibility" at bounding box center [746, 132] width 36 height 8
click at [750, 134] on link "Accessibility" at bounding box center [746, 131] width 36 height 7
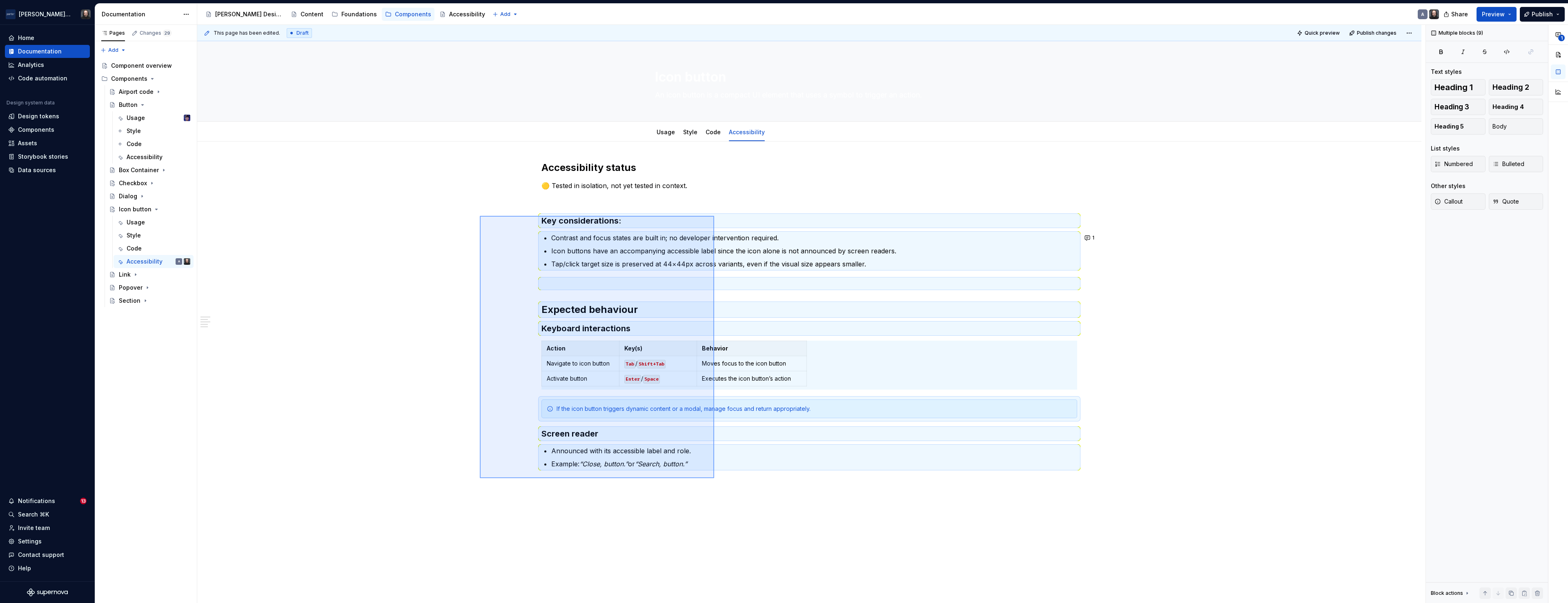
drag, startPoint x: 565, startPoint y: 302, endPoint x: 714, endPoint y: 478, distance: 230.6
click at [714, 478] on div "This page has been edited. Draft Quick preview Publish changes Icon button An i…" at bounding box center [811, 314] width 1228 height 579
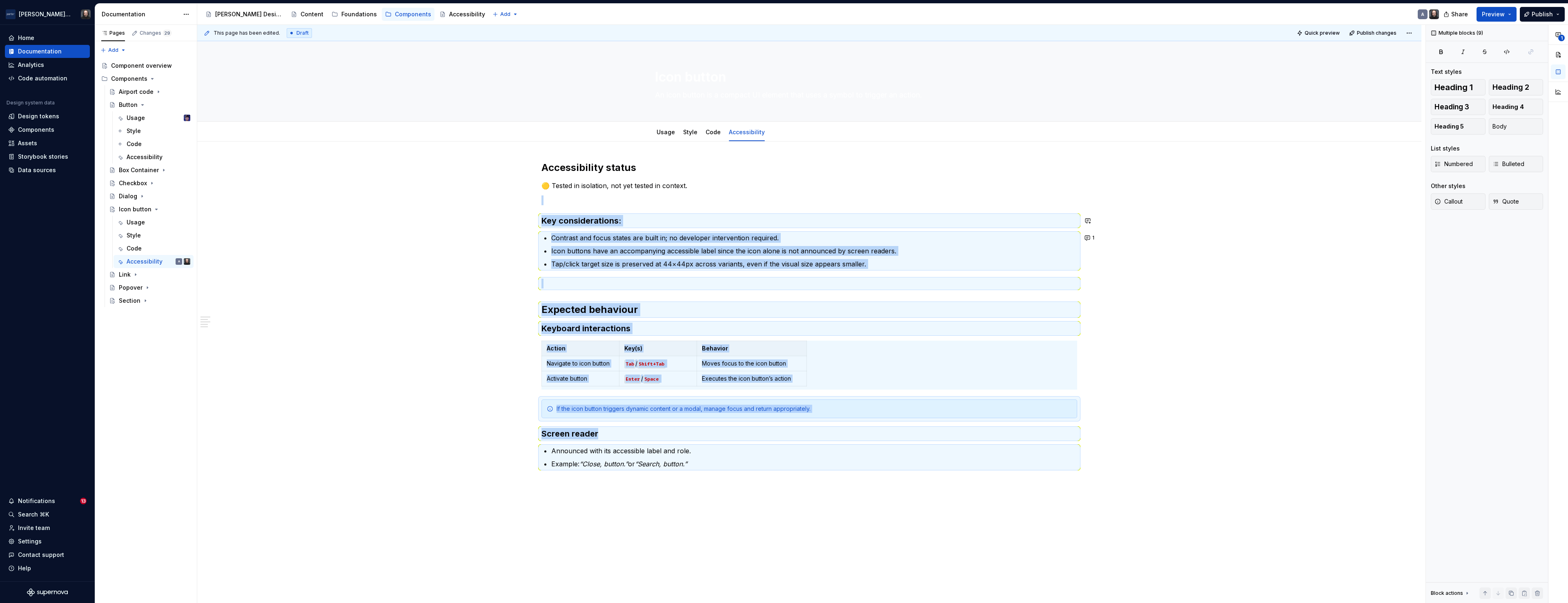
copy div "Key considerations: Contrast and focus states are built in; no developer interv…"
click at [139, 153] on div "Accessibility" at bounding box center [144, 157] width 36 height 8
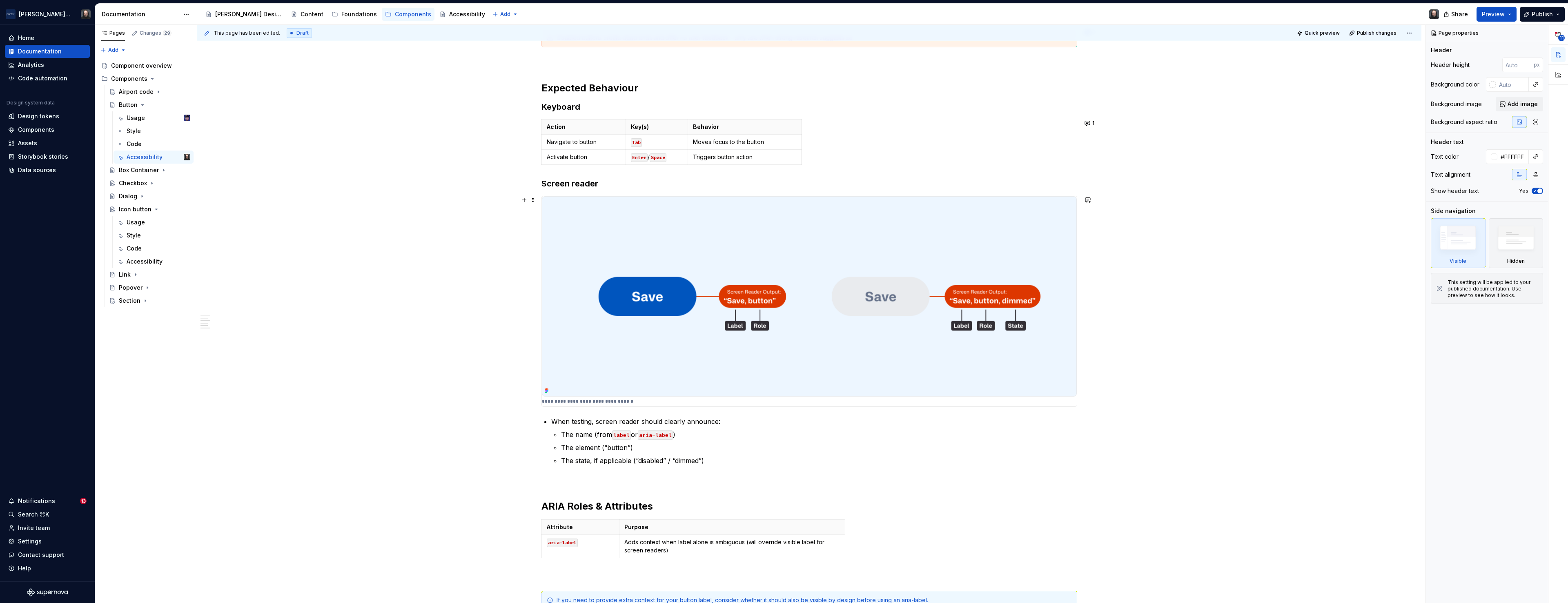
scroll to position [480, 0]
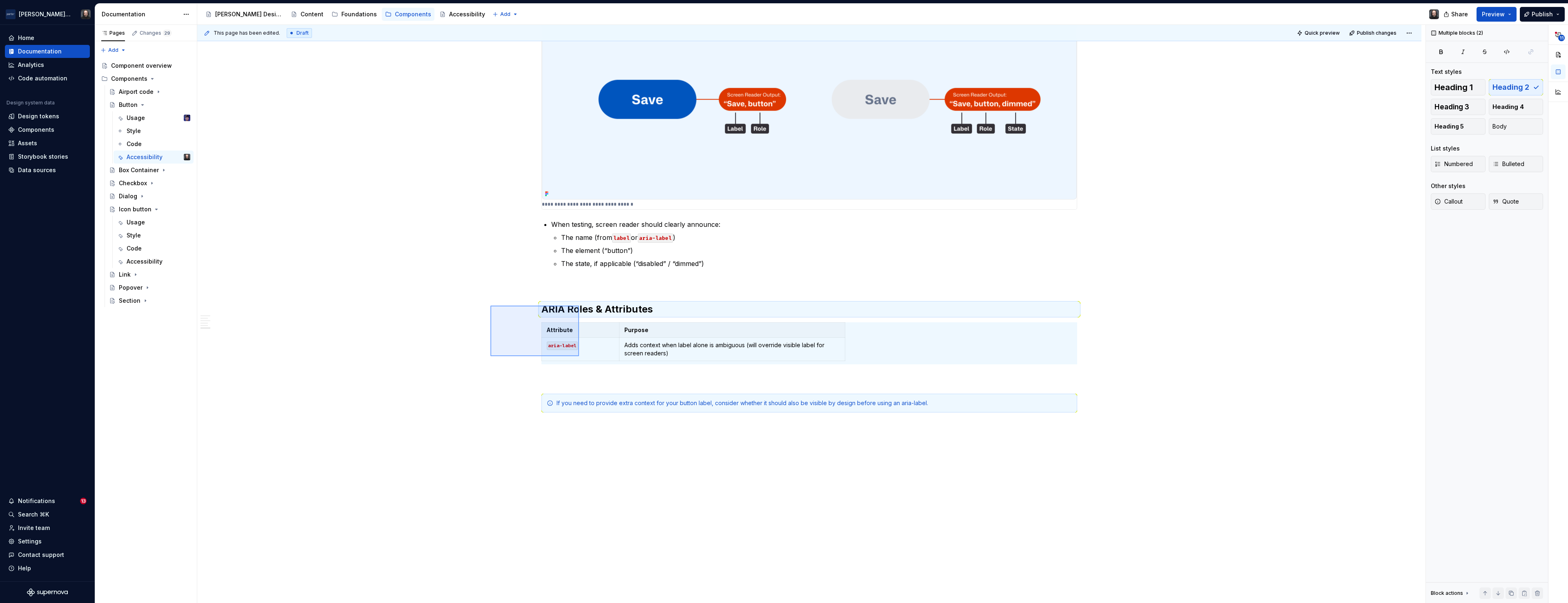
drag, startPoint x: 500, startPoint y: 313, endPoint x: 579, endPoint y: 357, distance: 90.4
click at [579, 357] on div "This page has been edited. Draft Quick preview Publish changes Button Button is…" at bounding box center [811, 314] width 1228 height 579
copy div "ARIA Roles & Attributes"
type textarea "*"
